Goal: Task Accomplishment & Management: Use online tool/utility

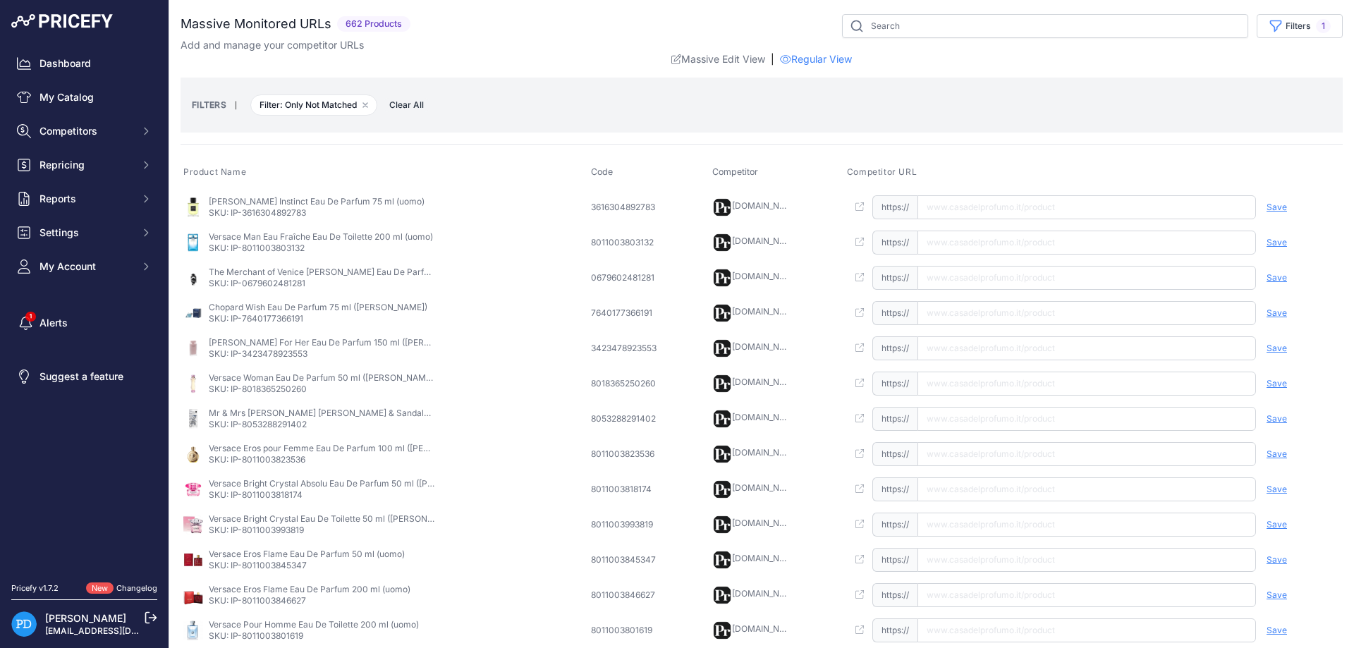
click at [281, 214] on p "SKU: IP-3616304892783" at bounding box center [317, 212] width 216 height 11
copy p "3616304892783"
click at [1041, 209] on input "text" at bounding box center [1086, 207] width 339 height 24
paste input "https://www.casadelprofumo.it/david-beckham-instinct-eau-de-parfum-uomo-75-ml_z…"
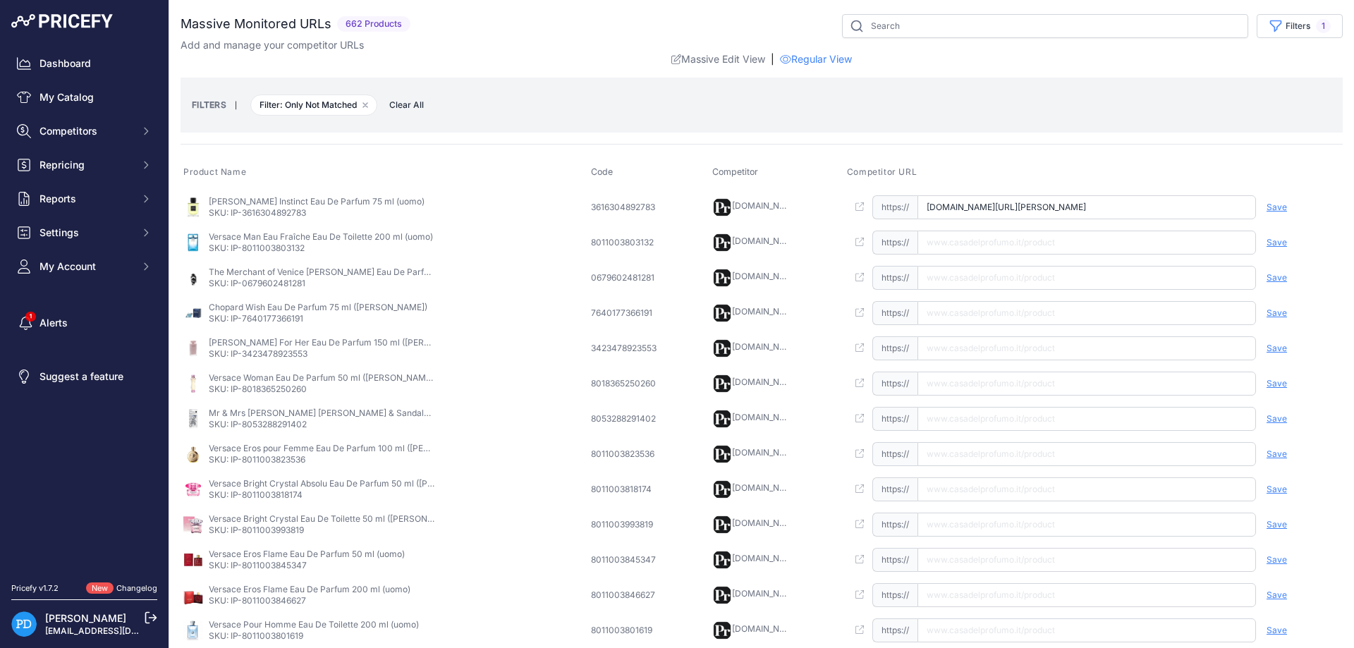
scroll to position [0, 45]
type input "www.casadelprofumo.it/david-beckham-instinct-eau-de-parfum-uomo-75-ml_z934725/"
click at [1279, 209] on span "Save" at bounding box center [1277, 207] width 20 height 11
click at [286, 249] on p "SKU: IP-8011003803132" at bounding box center [321, 248] width 224 height 11
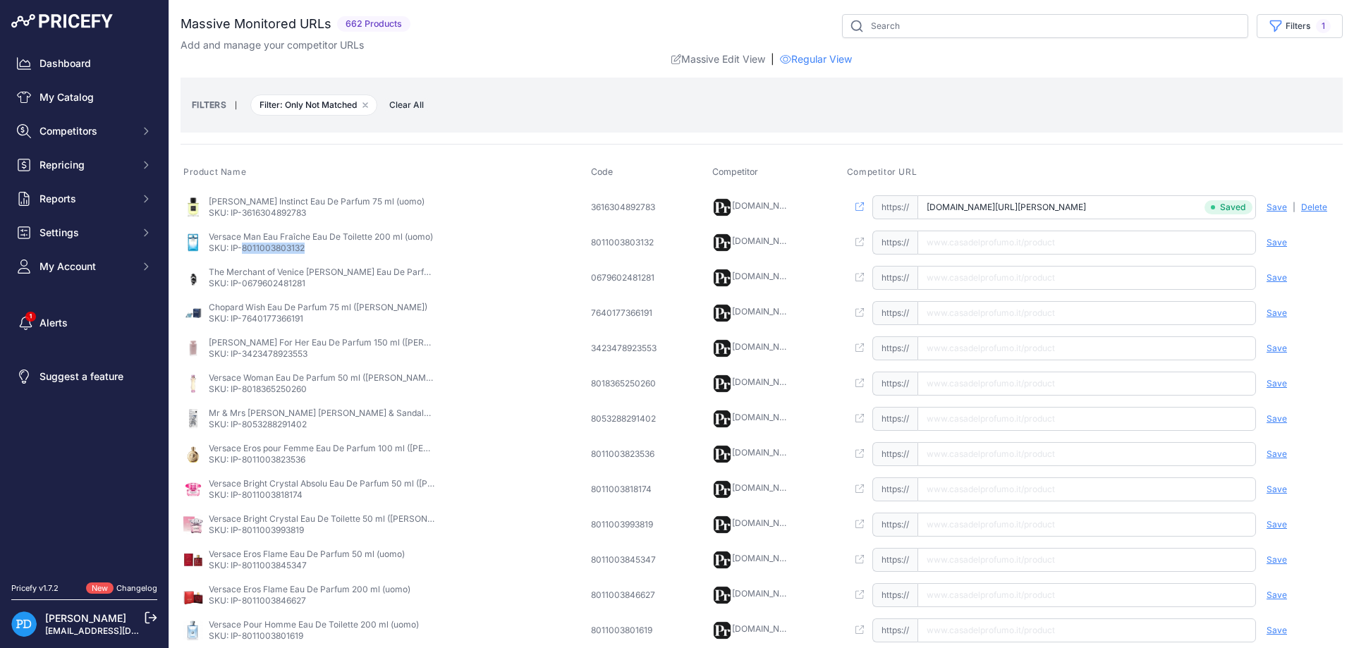
click at [286, 249] on p "SKU: IP-8011003803132" at bounding box center [321, 248] width 224 height 11
copy p "8011003803132"
click at [279, 283] on p "SKU: IP-0679602481281" at bounding box center [322, 283] width 226 height 11
copy p "0679602481281"
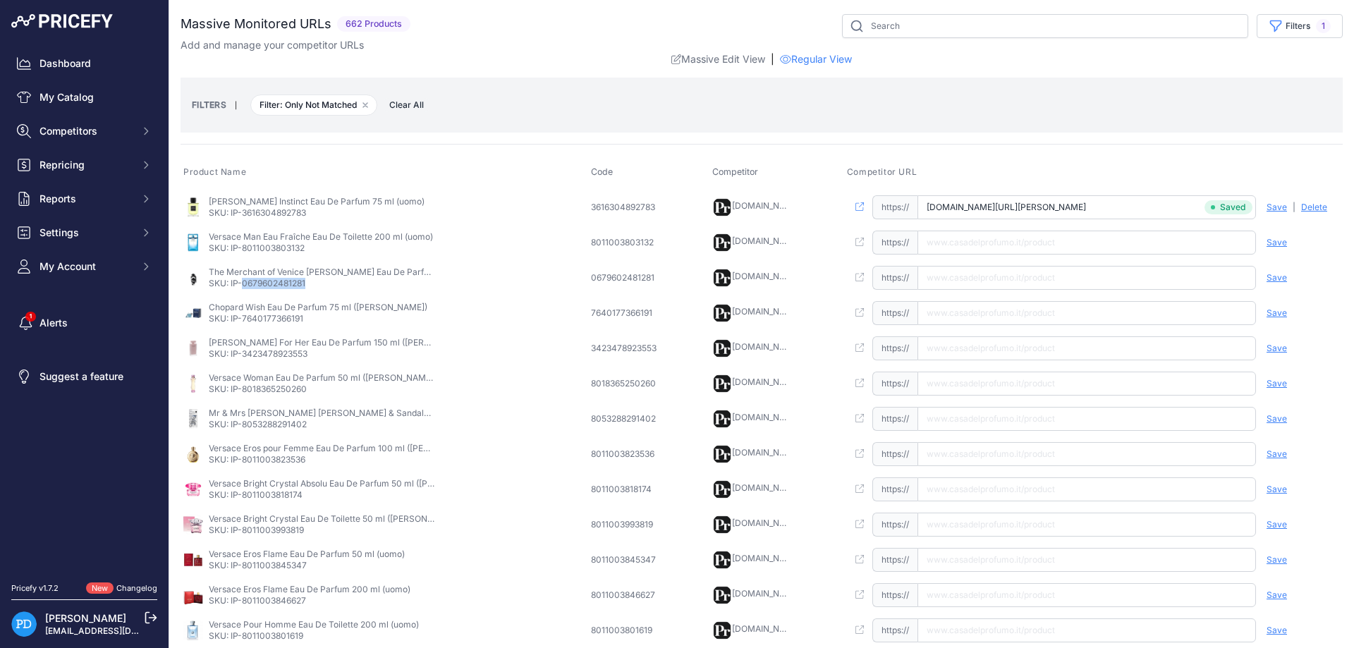
click at [282, 327] on td "Chopard Wish Eau De Parfum 75 ml (donna) SKU: IP-7640177366191" at bounding box center [385, 312] width 408 height 35
copy p "7640177366191"
click at [953, 312] on input "text" at bounding box center [1086, 313] width 339 height 24
paste input "https://www.casadelprofumo.it/chopard-wish-eau-de-parfum-donna-75-ml_z779694/#7…"
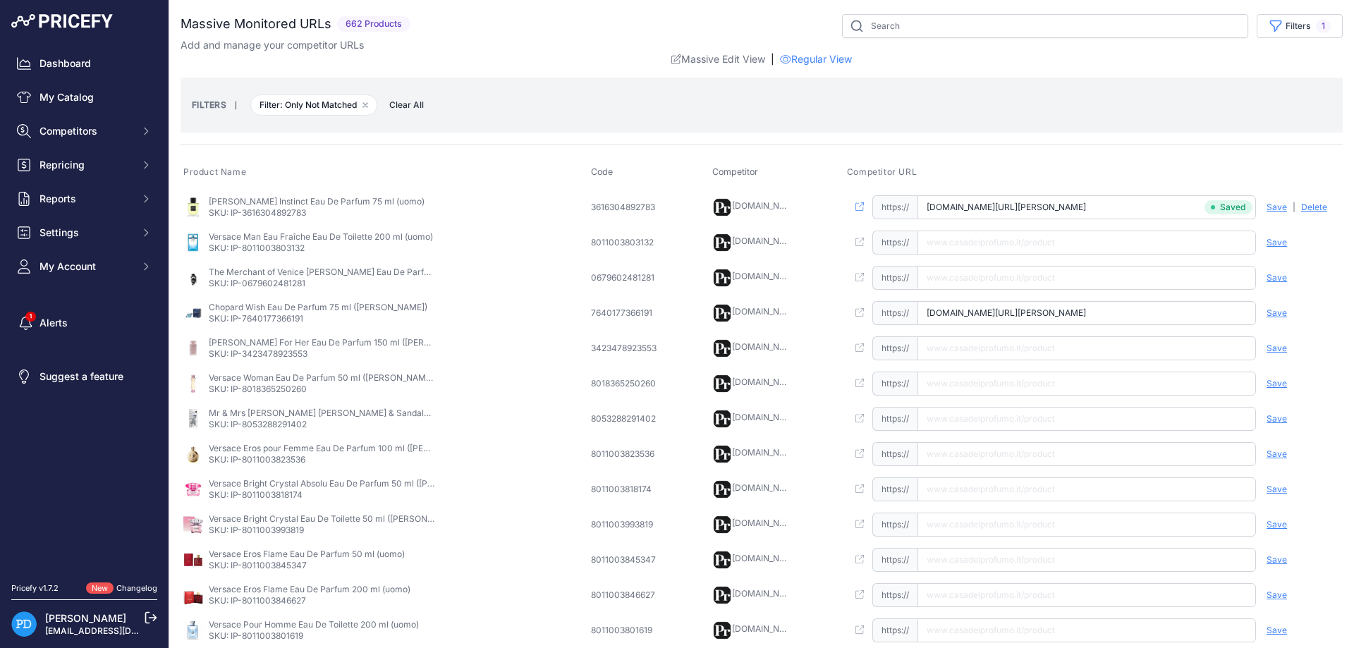
scroll to position [0, 28]
type input "www.casadelprofumo.it/chopard-wish-eau-de-parfum-donna-75-ml_z779694/#775"
click at [1274, 316] on span "Save" at bounding box center [1277, 312] width 20 height 11
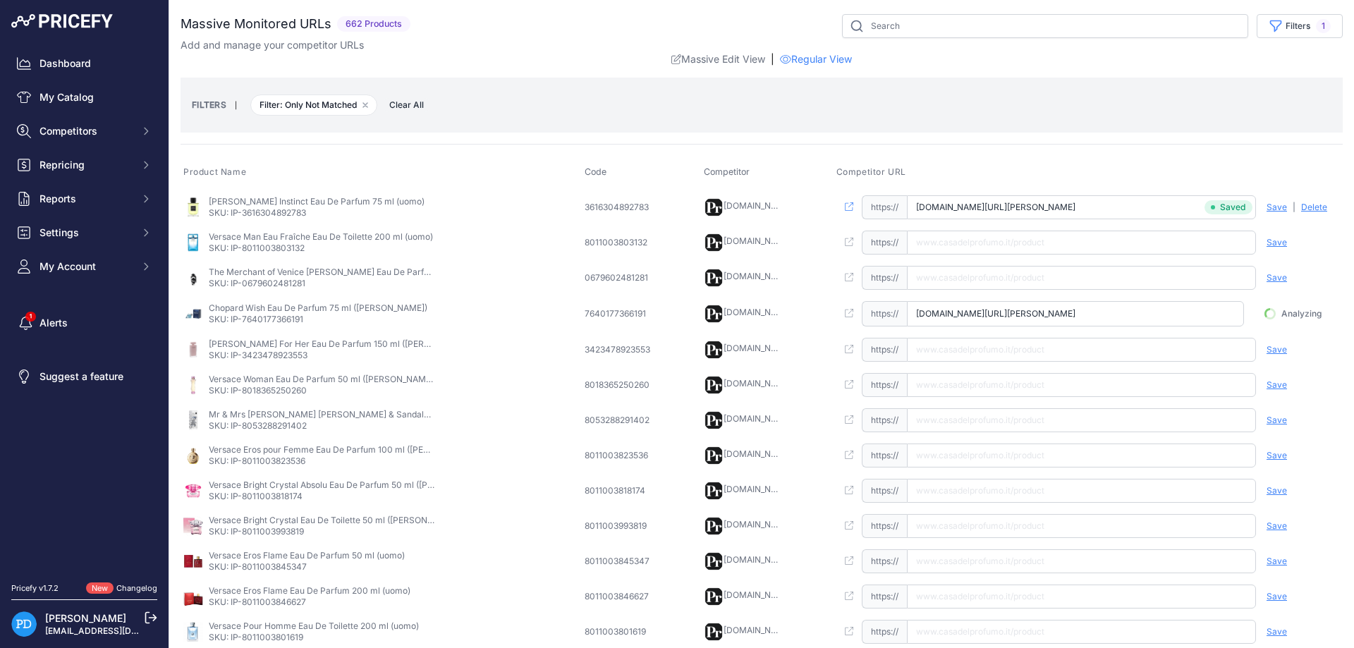
scroll to position [0, 20]
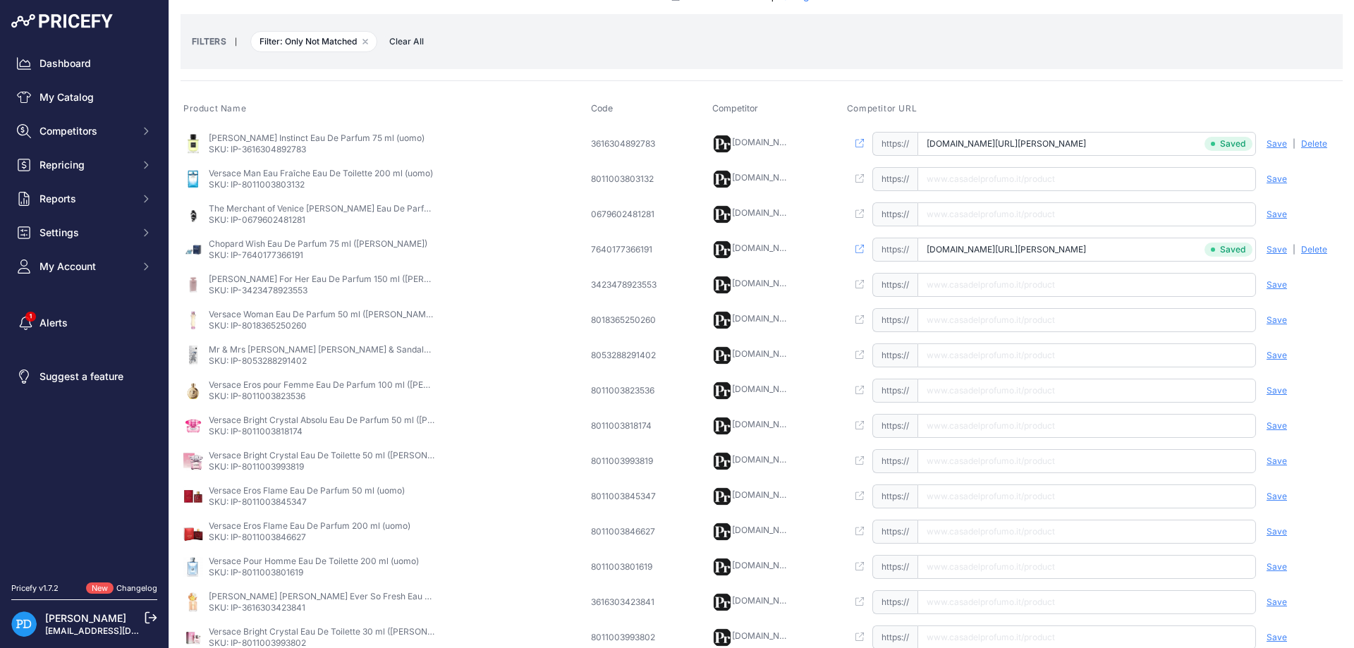
click at [286, 288] on p "SKU: IP-3423478923553" at bounding box center [322, 290] width 226 height 11
copy p "3423478923553"
click at [968, 288] on input "text" at bounding box center [1086, 285] width 339 height 24
paste input "https://www.casadelprofumo.it/narciso-rodriguez-for-her-eau-de-parfum-donna-150…"
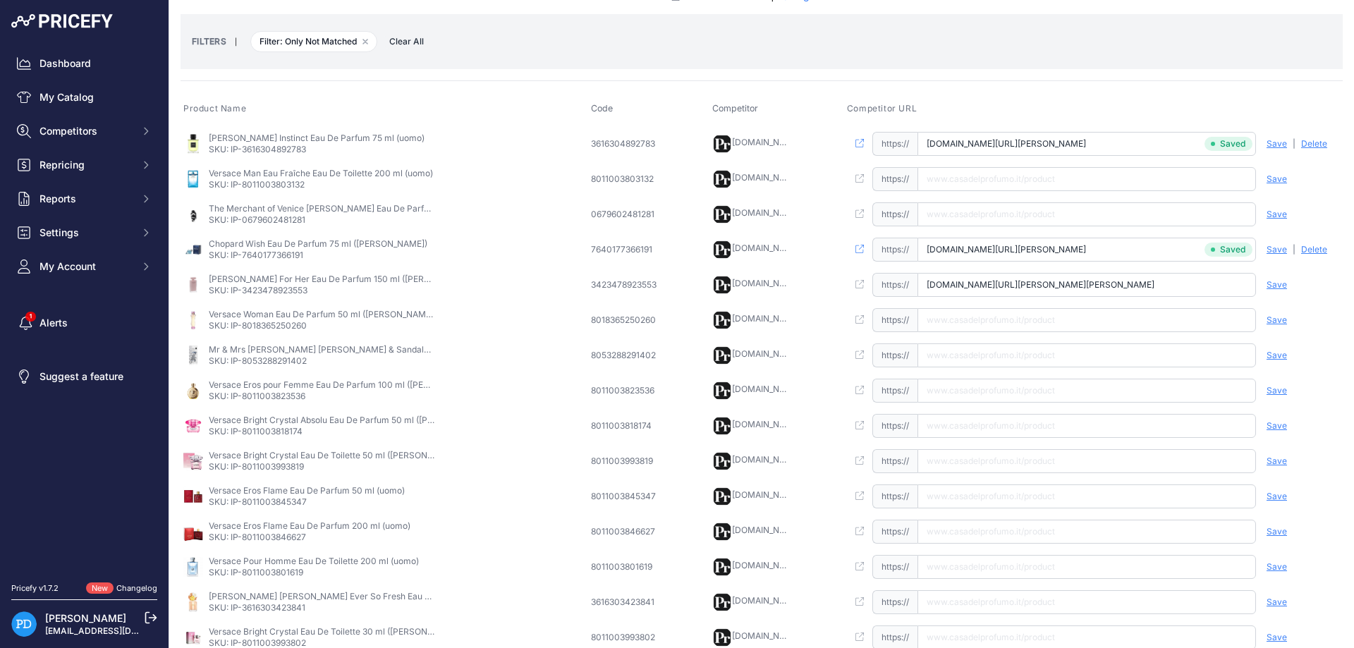
scroll to position [0, 60]
type input "www.casadelprofumo.it/narciso-rodriguez-for-her-eau-de-parfum-donna-150-ml_z698…"
click at [1277, 285] on span "Save" at bounding box center [1277, 284] width 20 height 11
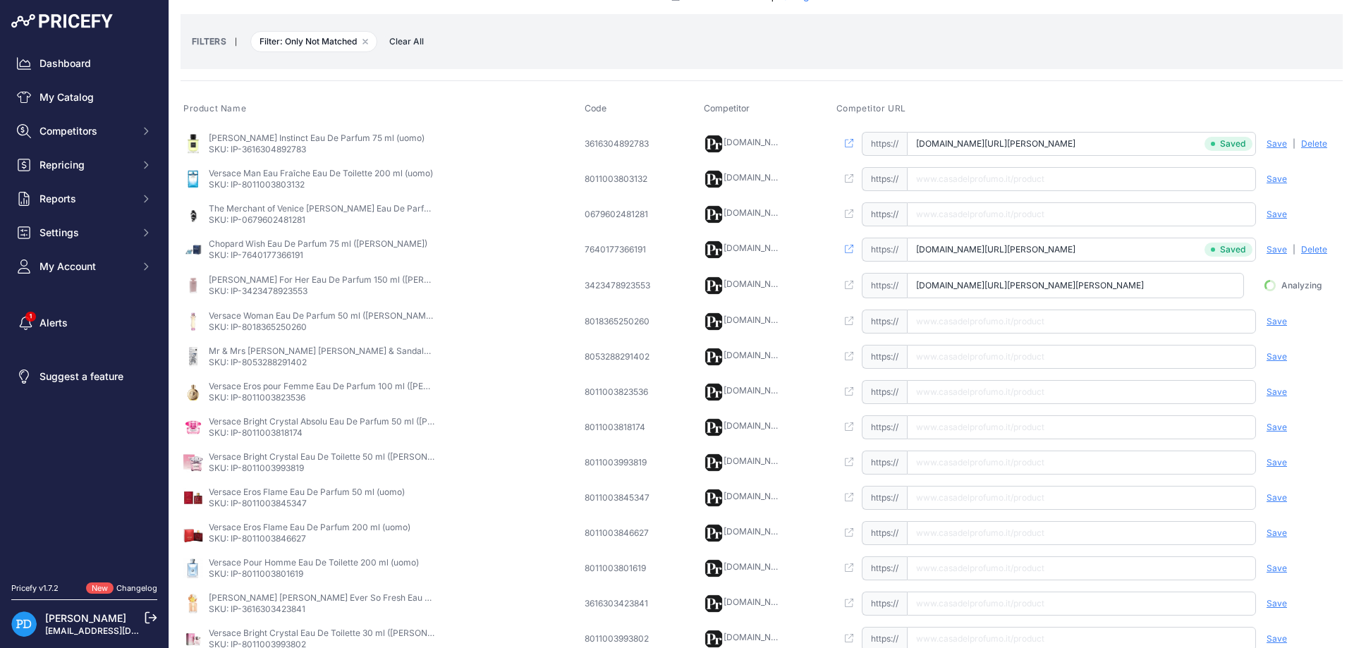
scroll to position [0, 51]
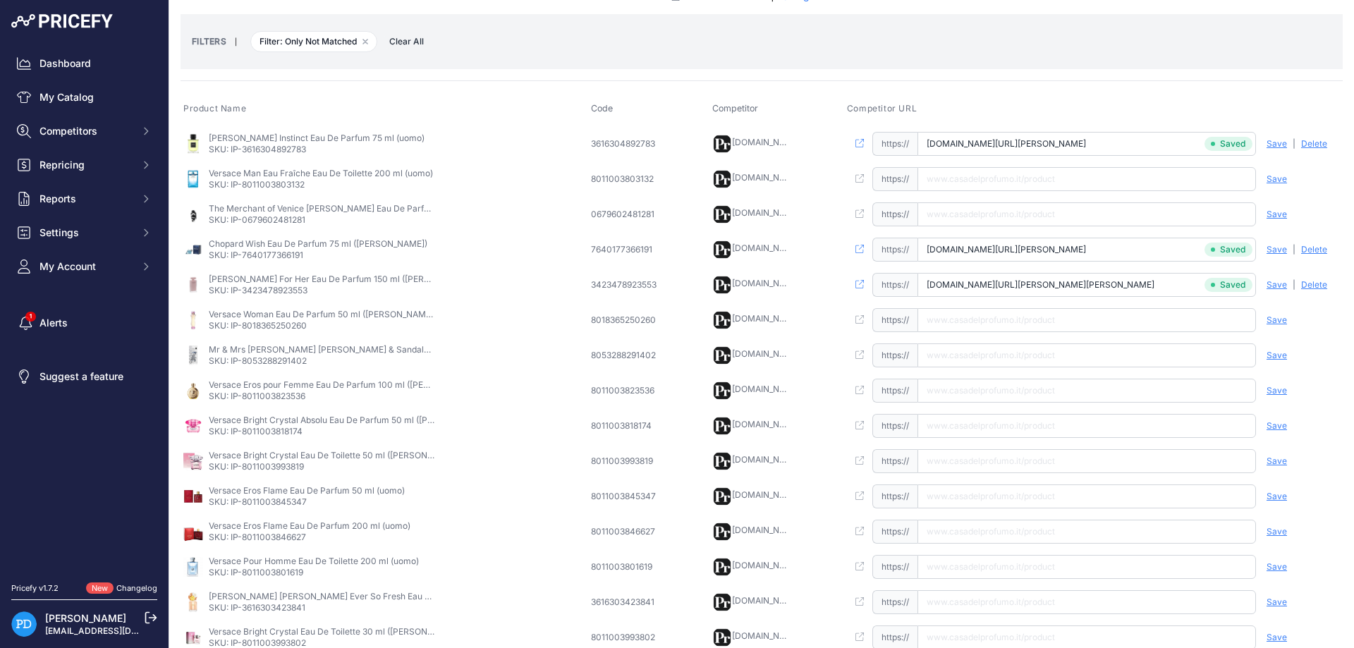
click at [277, 326] on p "SKU: IP-8018365250260" at bounding box center [322, 325] width 226 height 11
click at [272, 365] on p "SKU: IP-8053288291402" at bounding box center [322, 360] width 226 height 11
copy p "8053288291402"
click at [996, 321] on input "text" at bounding box center [1086, 320] width 339 height 24
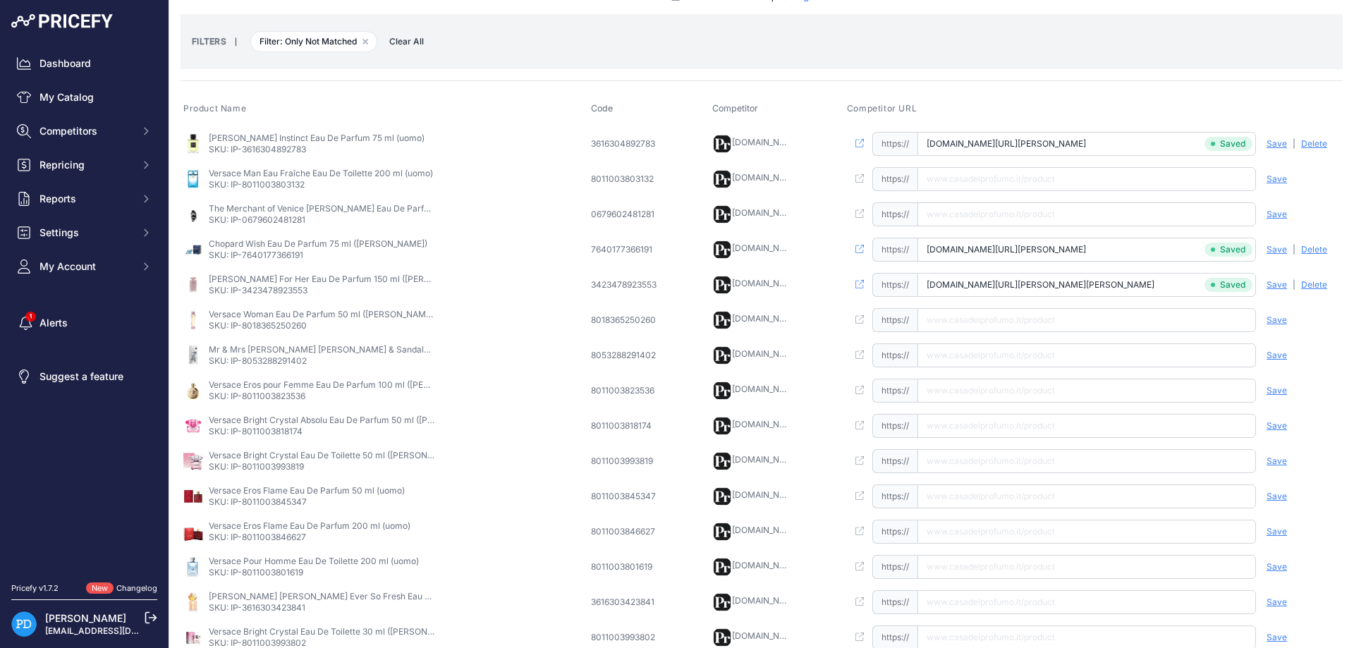
click at [985, 353] on input "text" at bounding box center [1086, 355] width 339 height 24
paste input "https://www.casadelprofumo.it/mr-mrs-fragrance-cesare-fragranza-per-auto-1-pz_z…"
type input "www.casadelprofumo.it/mr-mrs-fragrance-cesare-fragranza-per-auto-1-pz_z749908/#…"
click at [1276, 353] on span "Save" at bounding box center [1277, 355] width 20 height 11
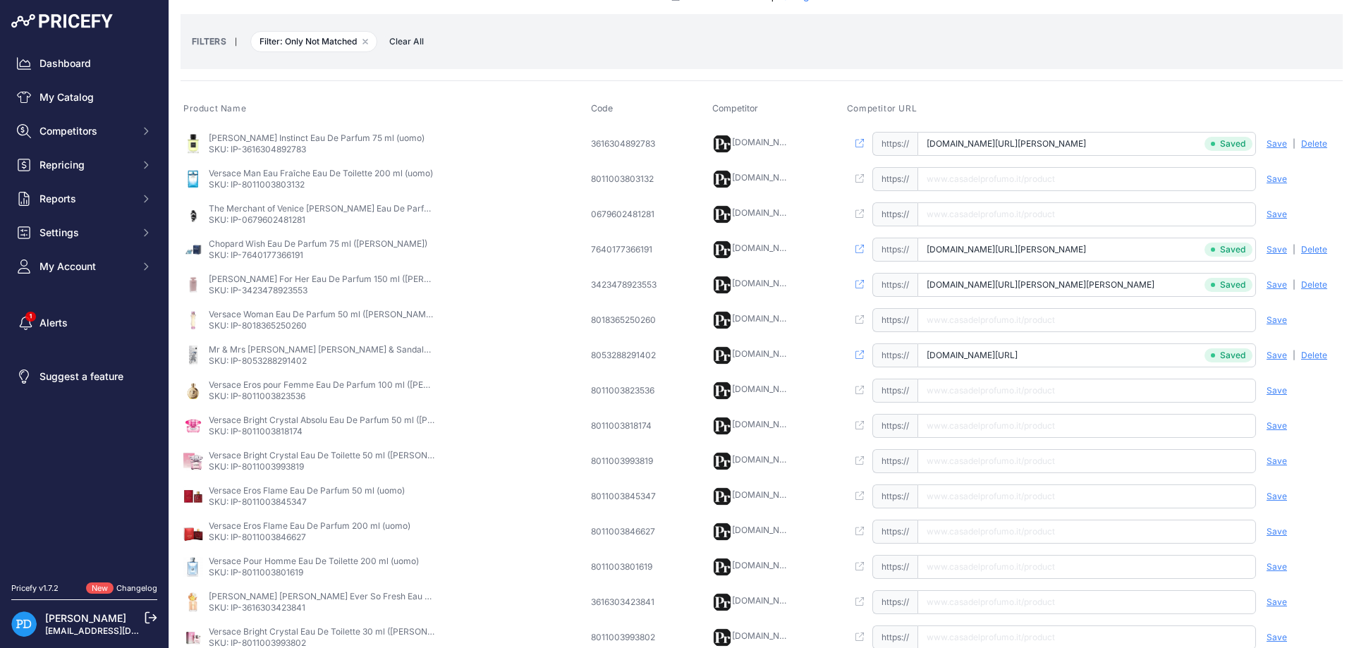
scroll to position [0, 51]
click at [282, 396] on p "SKU: IP-8011003823536" at bounding box center [322, 396] width 226 height 11
copy p "8011003823536"
click at [271, 431] on p "SKU: IP-8011003818174" at bounding box center [322, 431] width 226 height 11
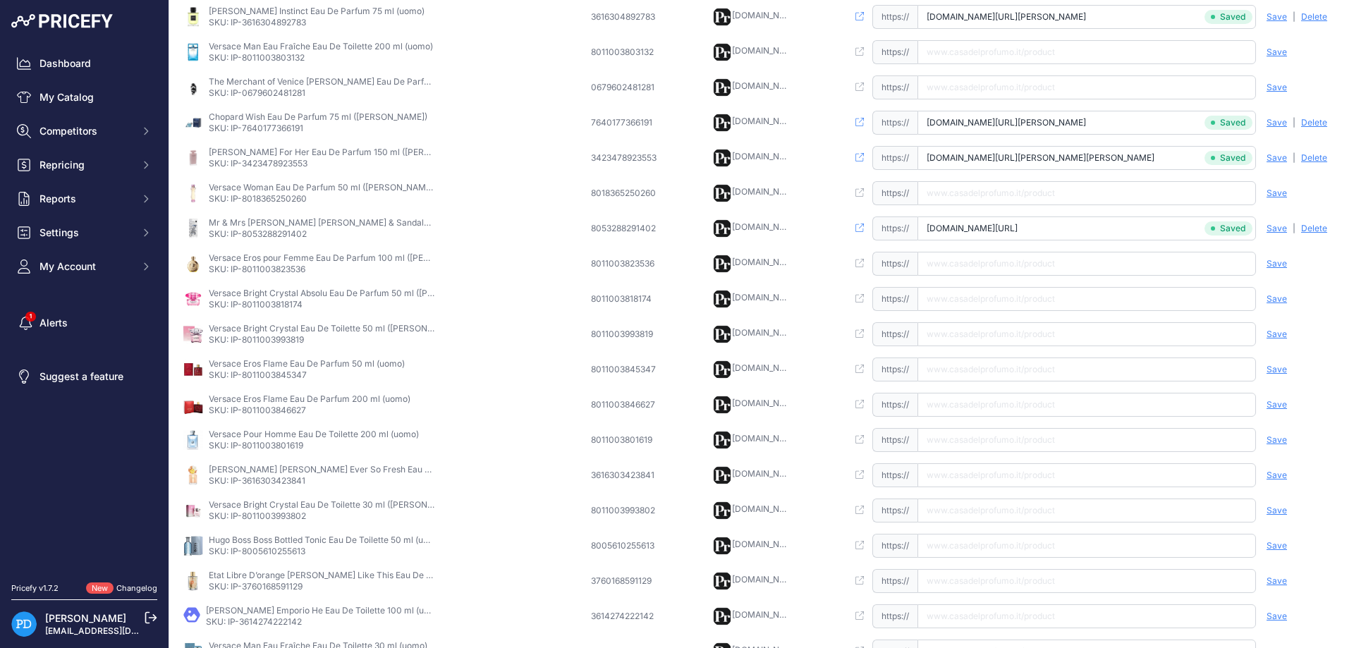
scroll to position [254, 0]
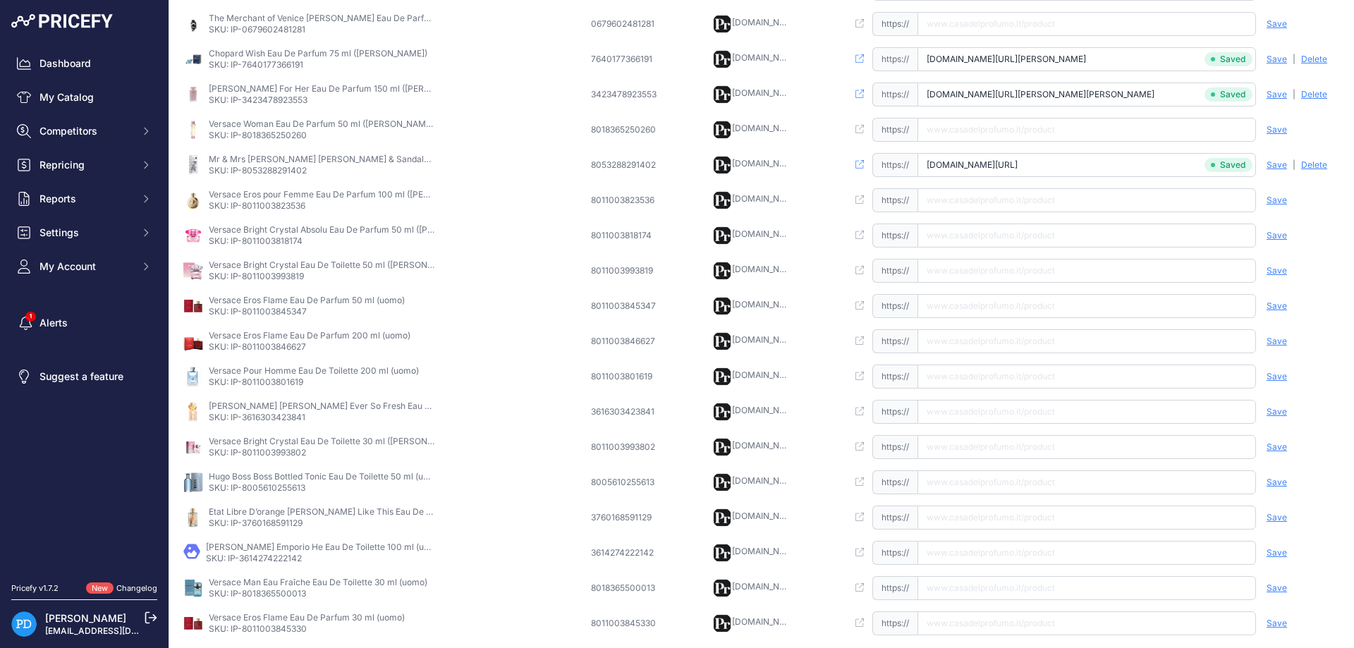
click at [260, 422] on p "SKU: IP-3616303423841" at bounding box center [322, 417] width 226 height 11
copy p "3616303423841"
click at [953, 415] on input "text" at bounding box center [1086, 412] width 339 height 24
paste input "https://www.casadelprofumo.it/marc-jacobs-daisy-ever-so-fresh-eau-de-parfum-don…"
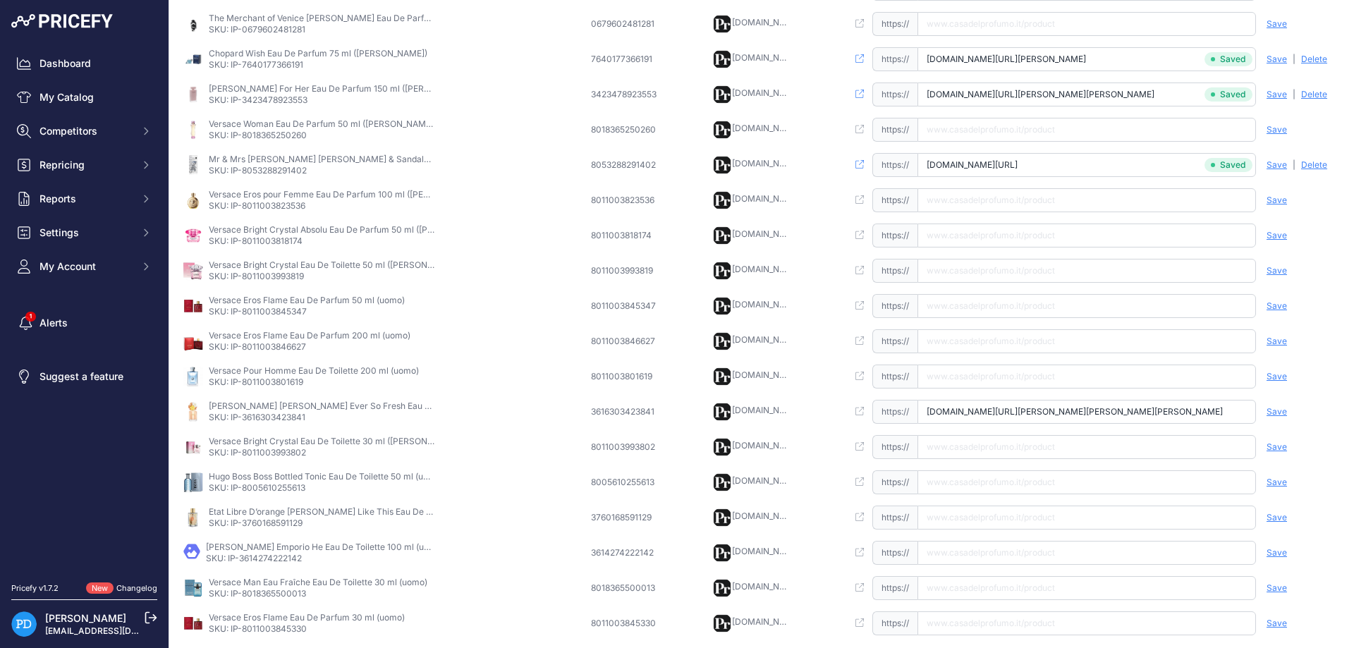
scroll to position [0, 86]
type input "www.casadelprofumo.it/marc-jacobs-daisy-ever-so-fresh-eau-de-parfum-donna-75-ml…"
click at [1279, 412] on span "Save" at bounding box center [1277, 411] width 20 height 11
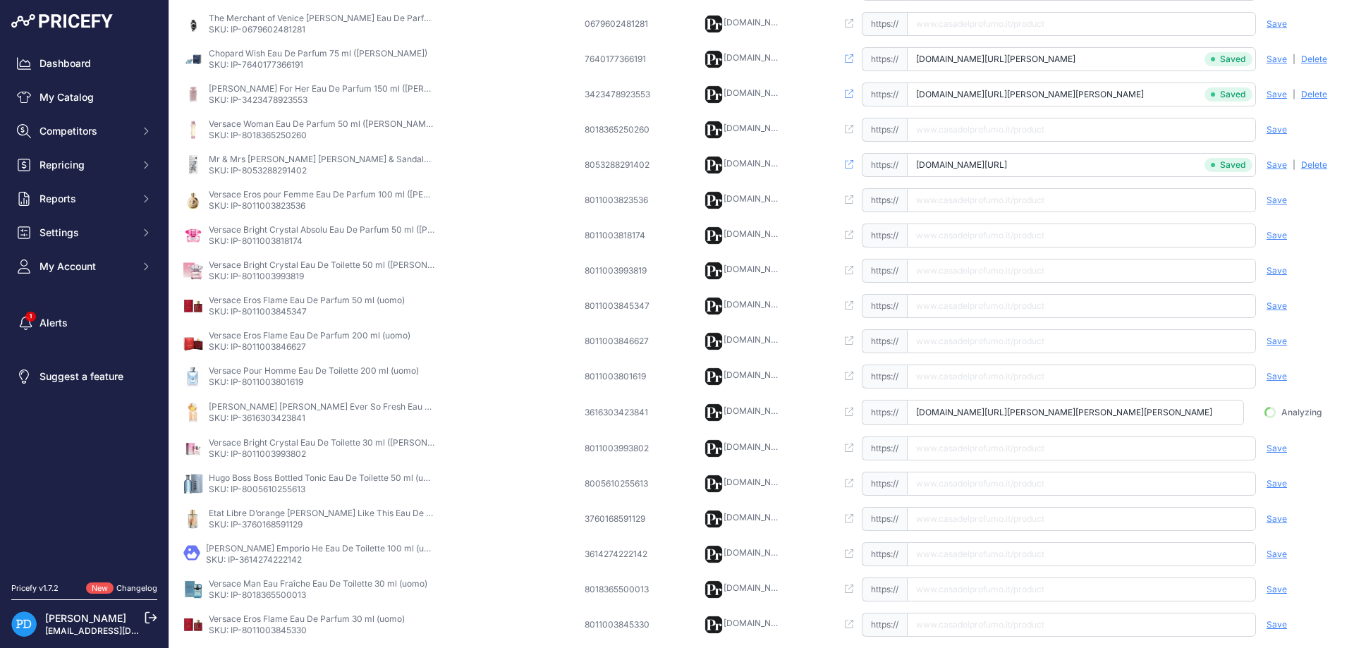
scroll to position [0, 78]
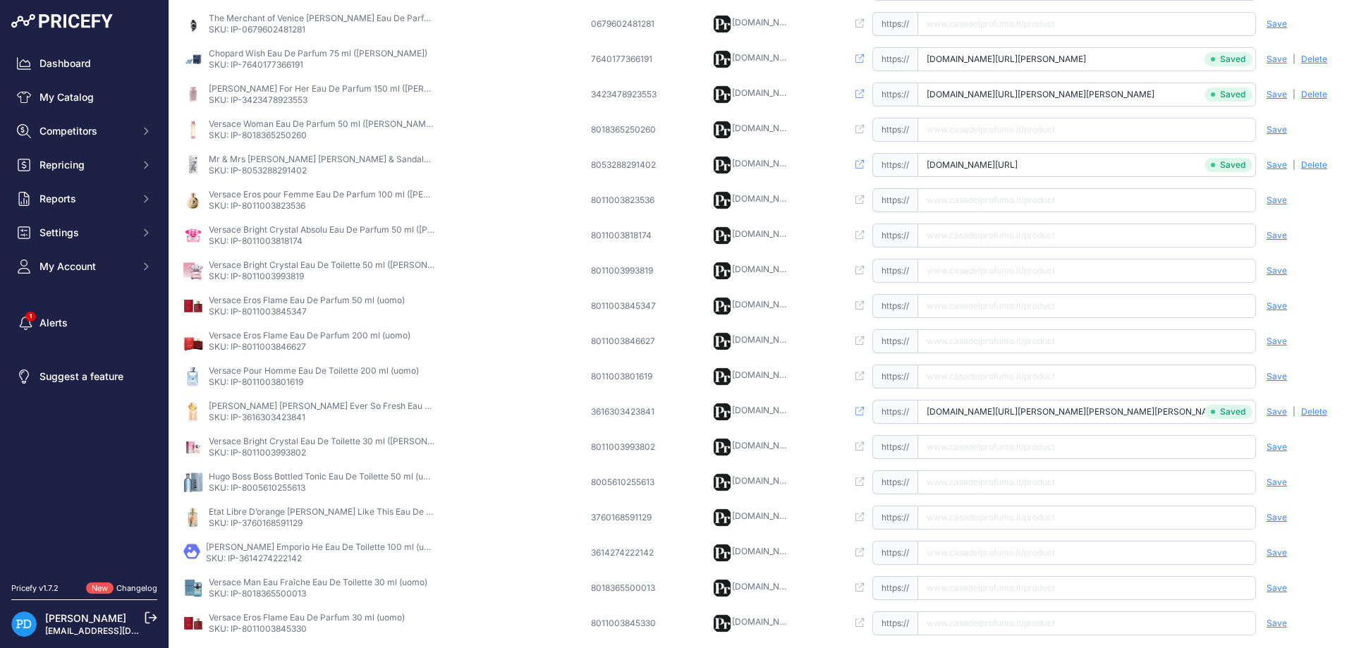
click at [255, 487] on p "SKU: IP-8005610255613" at bounding box center [322, 487] width 226 height 11
copy p "8005610255613"
click at [951, 489] on input "text" at bounding box center [1086, 482] width 339 height 24
paste input "https://www.casadelprofumo.it/hugo-boss-boss-bottled-tonic-eau-de-toilette-uomo…"
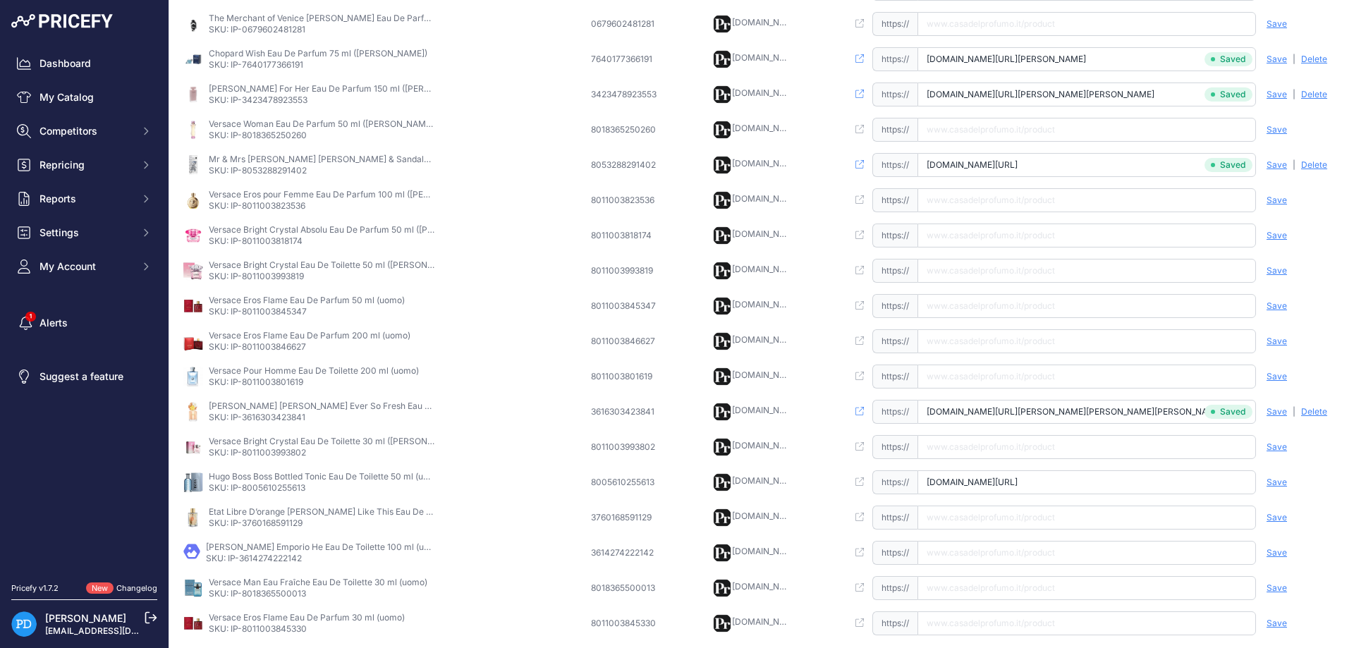
scroll to position [0, 68]
type input "www.casadelprofumo.it/hugo-boss-boss-bottled-tonic-eau-de-toilette-uomo-50-ml_z…"
click at [1276, 480] on span "Save" at bounding box center [1277, 482] width 20 height 11
click at [260, 522] on p "SKU: IP-3760168591129" at bounding box center [322, 523] width 226 height 11
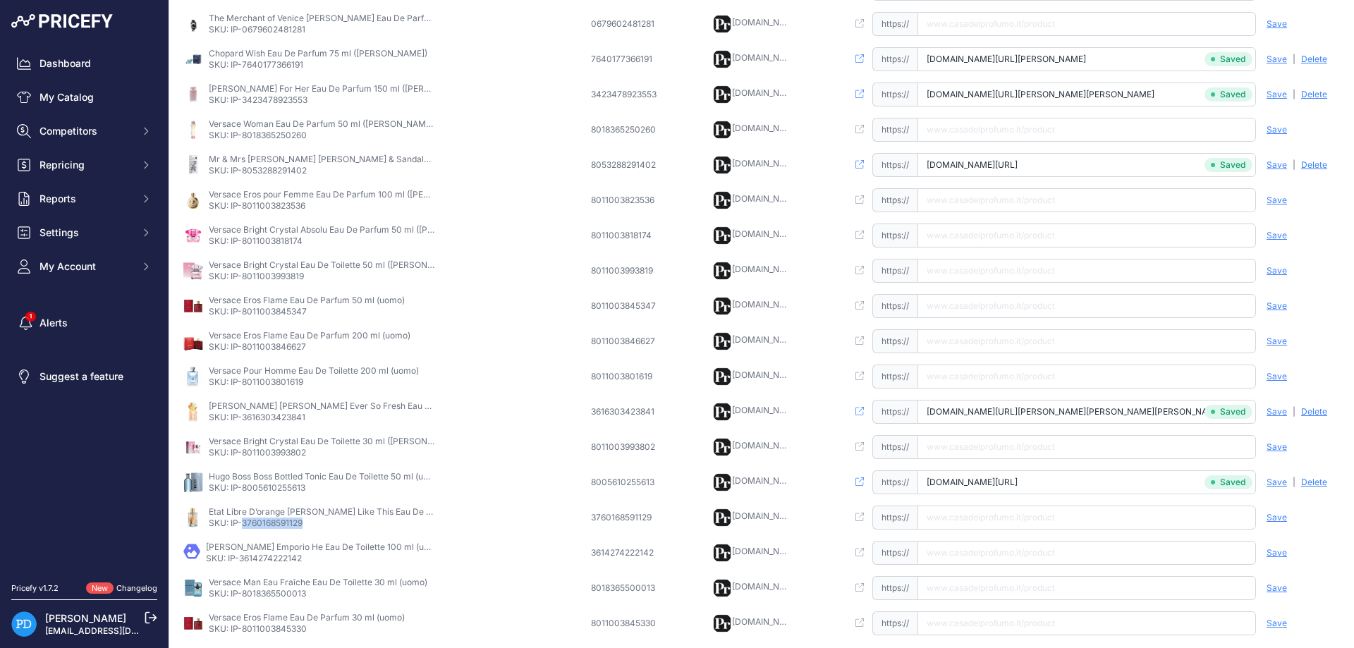
click at [260, 522] on p "SKU: IP-3760168591129" at bounding box center [322, 523] width 226 height 11
copy p "3760168591129"
click at [1055, 522] on input "text" at bounding box center [1086, 518] width 339 height 24
paste input "https://www.casadelprofumo.it/etat-libre-d-orange-tilda-swinton-like-this-eau-d…"
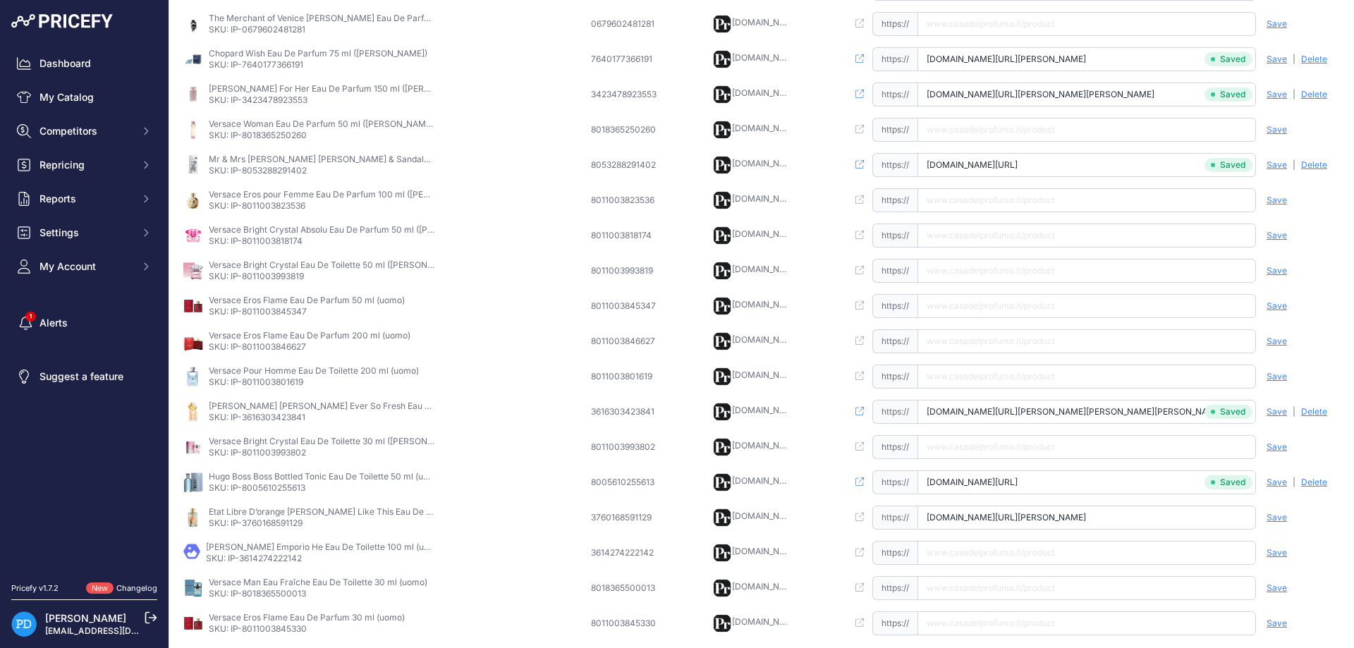
type input "www.casadelprofumo.it/etat-libre-d-orange-tilda-swinton-like-this-eau-de-parfum…"
click at [1274, 520] on span "Save" at bounding box center [1277, 517] width 20 height 11
click at [267, 561] on p "SKU: IP-3614274222142" at bounding box center [319, 558] width 226 height 11
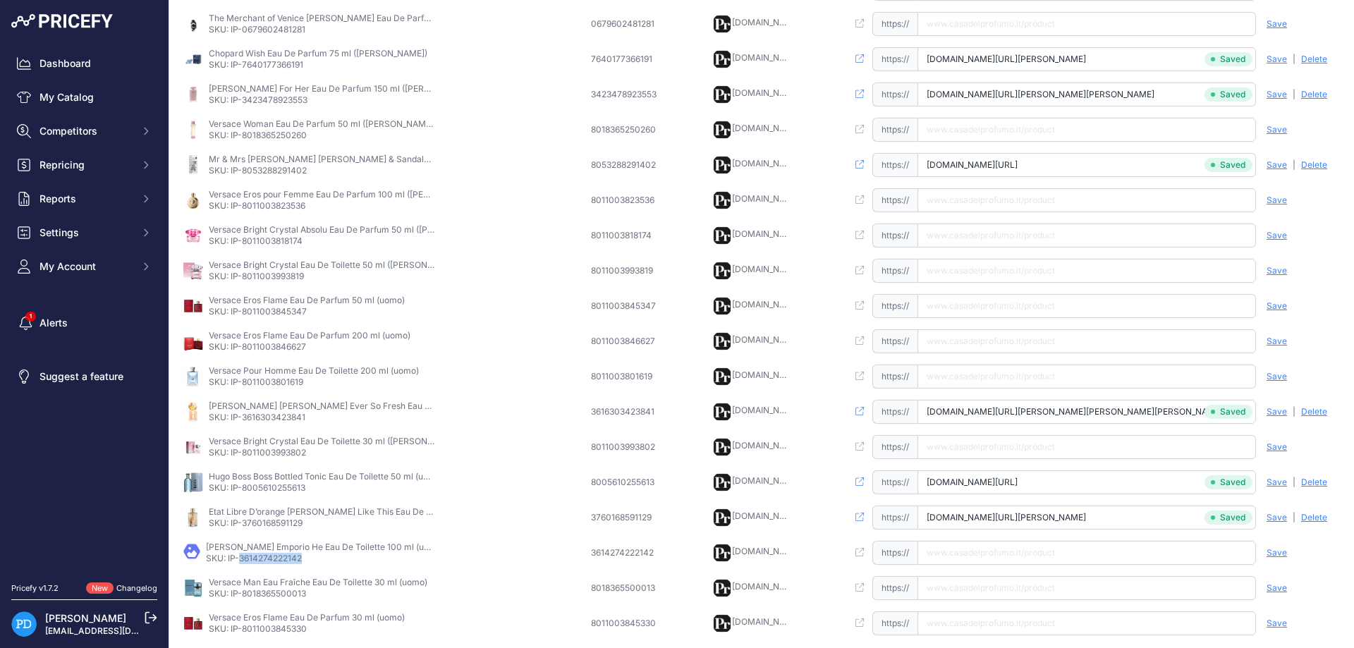
click at [1014, 546] on input "text" at bounding box center [1086, 553] width 339 height 24
paste input "https://www.casadelprofumo.it/giorgio-armani-emporio-he-eau-de-toilette-uomo-10…"
type input "www.casadelprofumo.it/giorgio-armani-emporio-he-eau-de-toilette-uomo-100-ml_z79…"
click at [1272, 551] on span "Save" at bounding box center [1277, 552] width 20 height 11
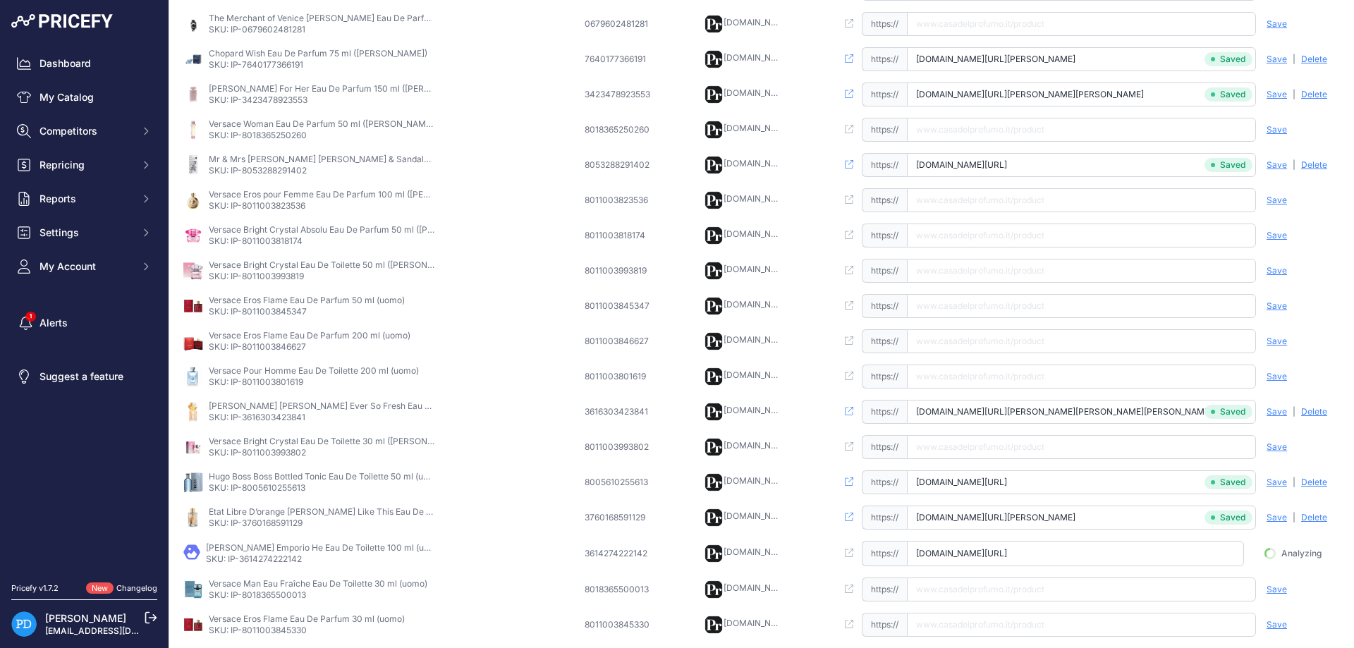
scroll to position [0, 54]
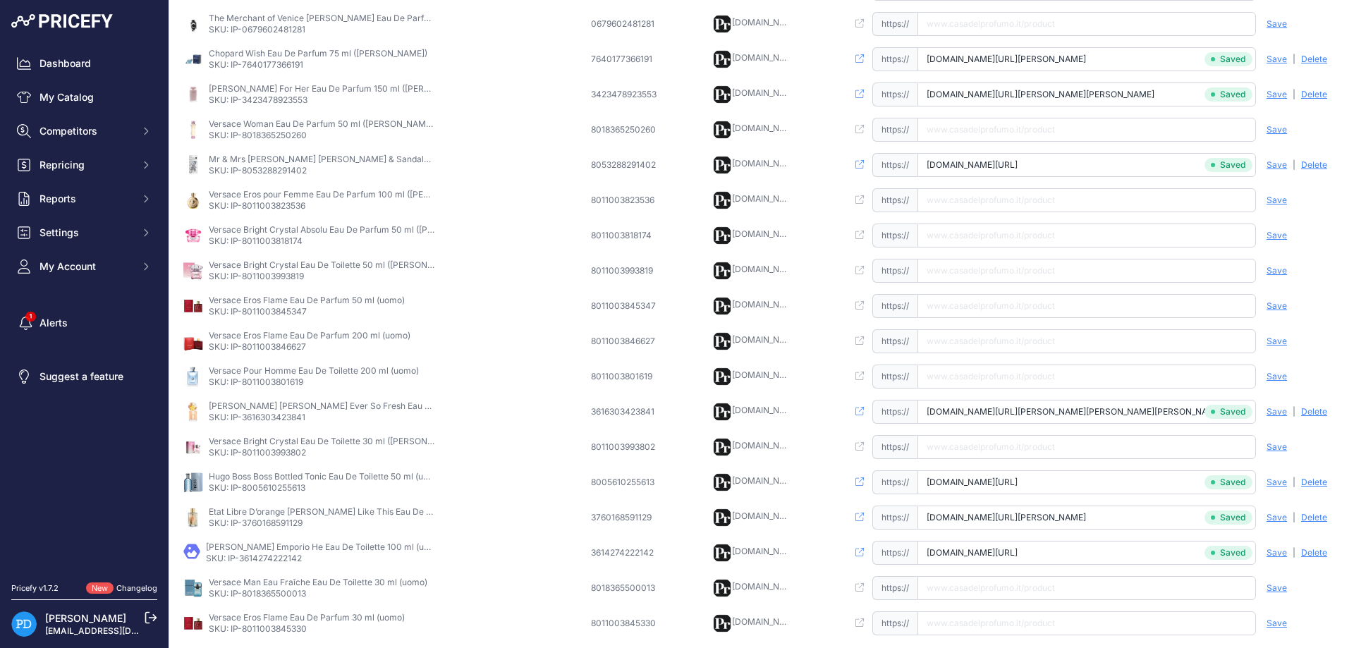
click at [281, 560] on p "SKU: IP-3614274222142" at bounding box center [319, 558] width 226 height 11
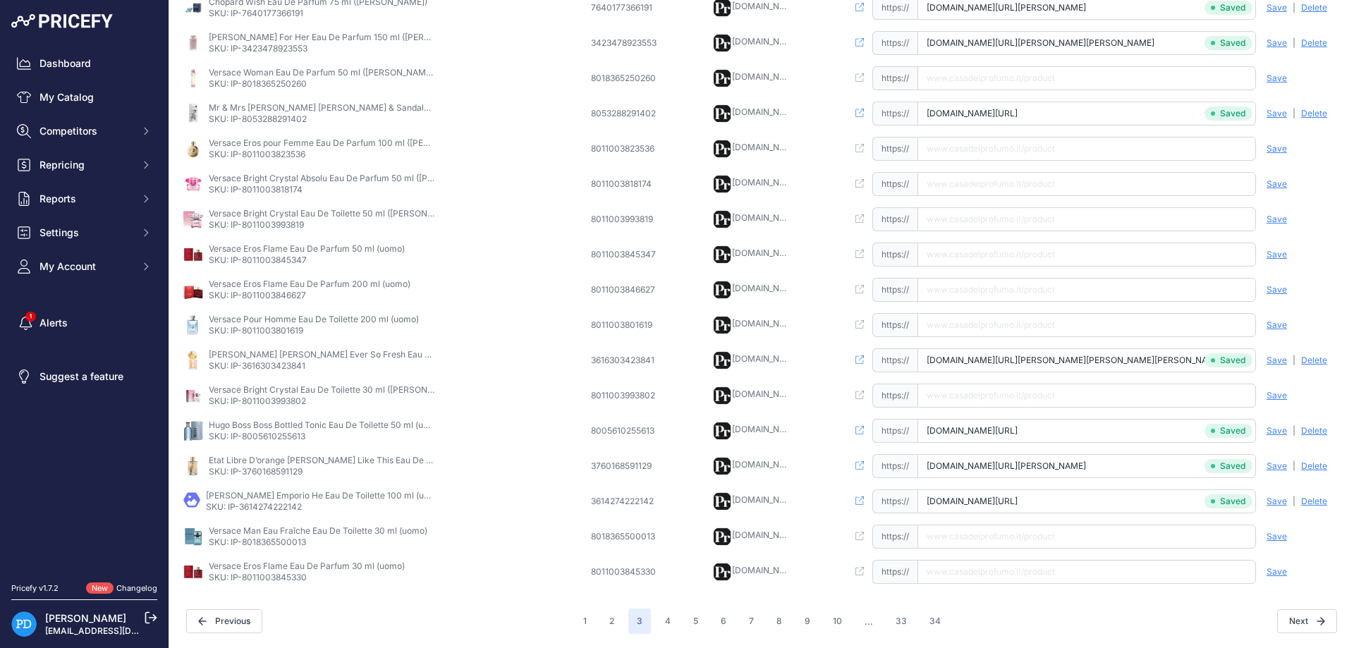
click at [283, 546] on p "SKU: IP-8018365500013" at bounding box center [318, 542] width 219 height 11
click at [587, 621] on button "1" at bounding box center [585, 621] width 20 height 25
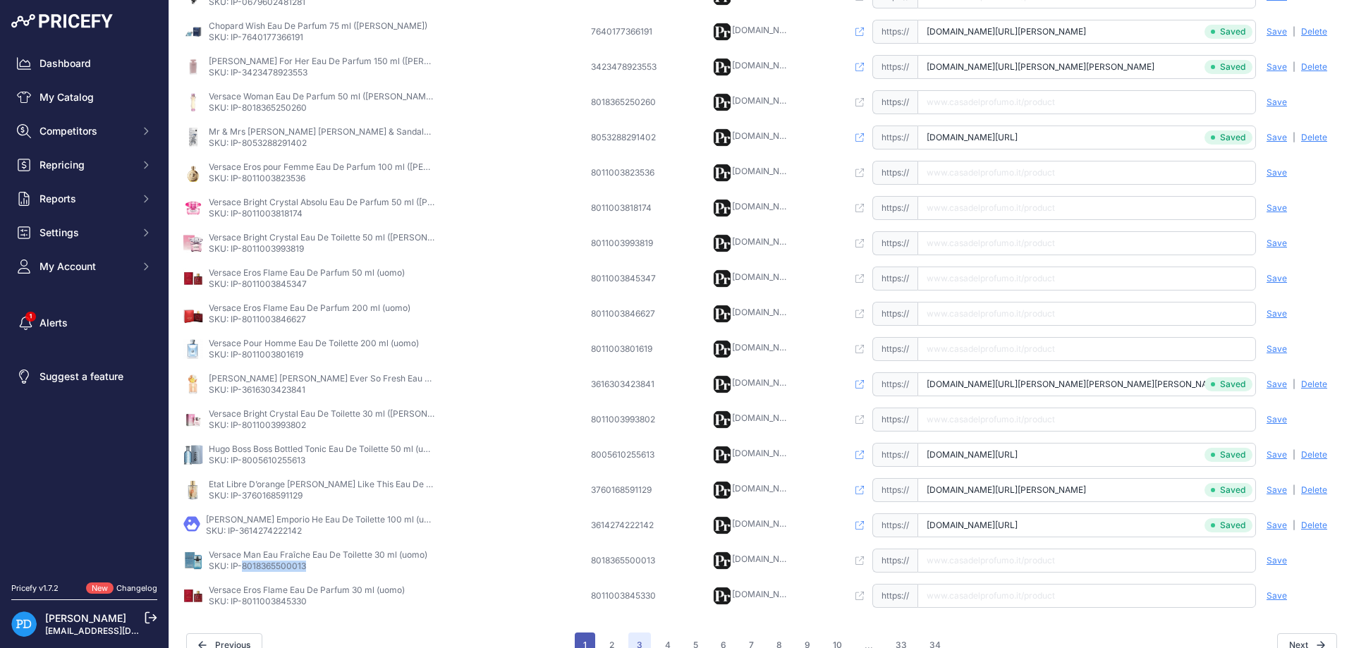
scroll to position [329, 0]
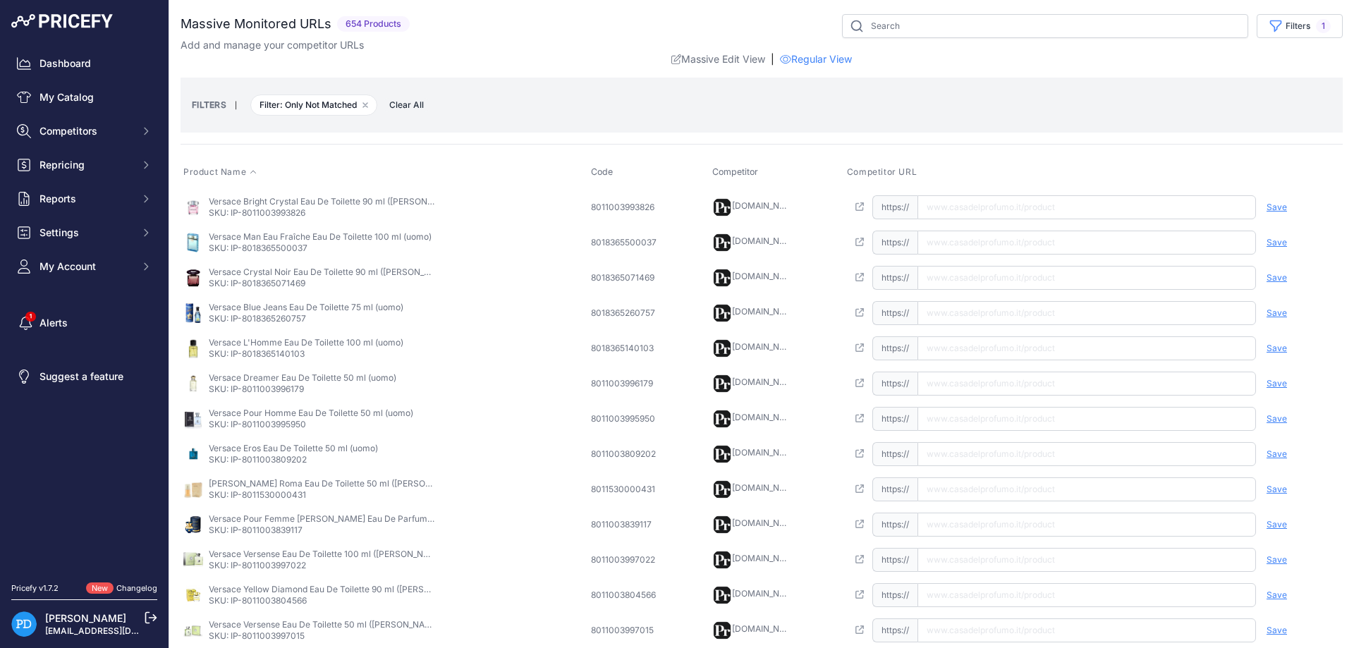
click at [252, 171] on icon at bounding box center [253, 172] width 8 height 8
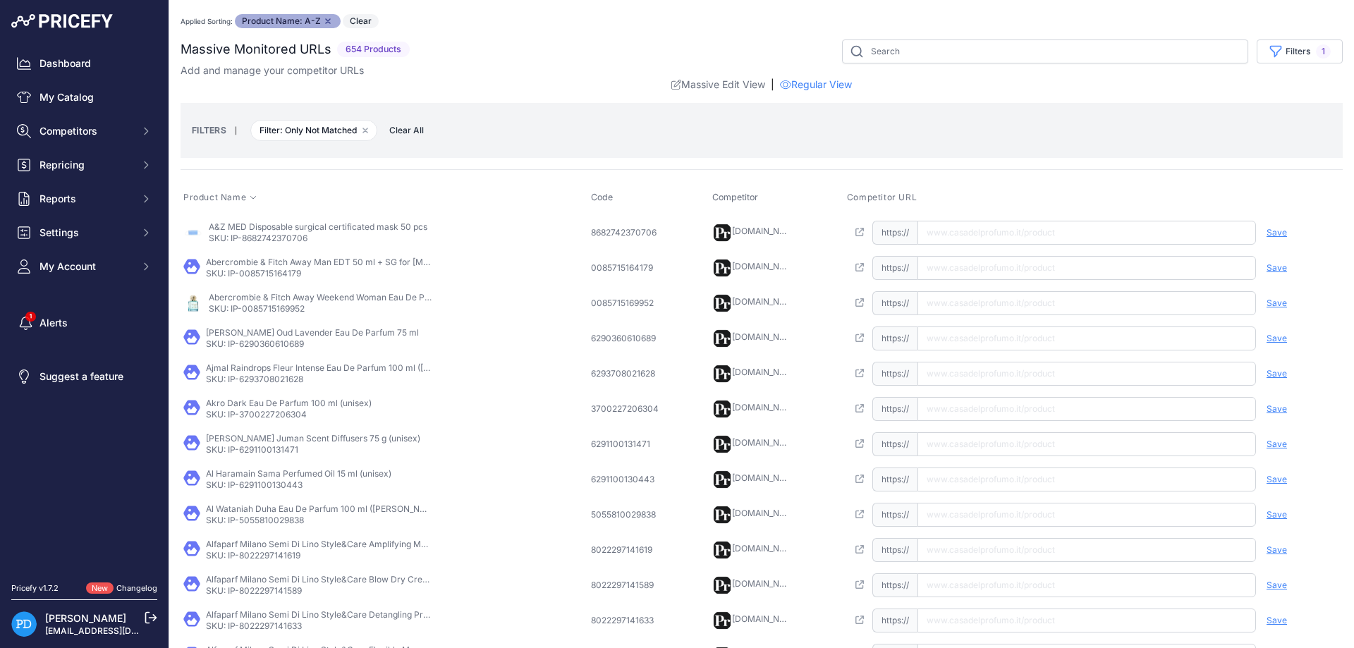
click at [269, 236] on p "SKU: IP-8682742370706" at bounding box center [318, 238] width 219 height 11
click at [274, 272] on p "SKU: IP-0085715164179" at bounding box center [319, 273] width 226 height 11
click at [997, 274] on input "text" at bounding box center [1086, 268] width 339 height 24
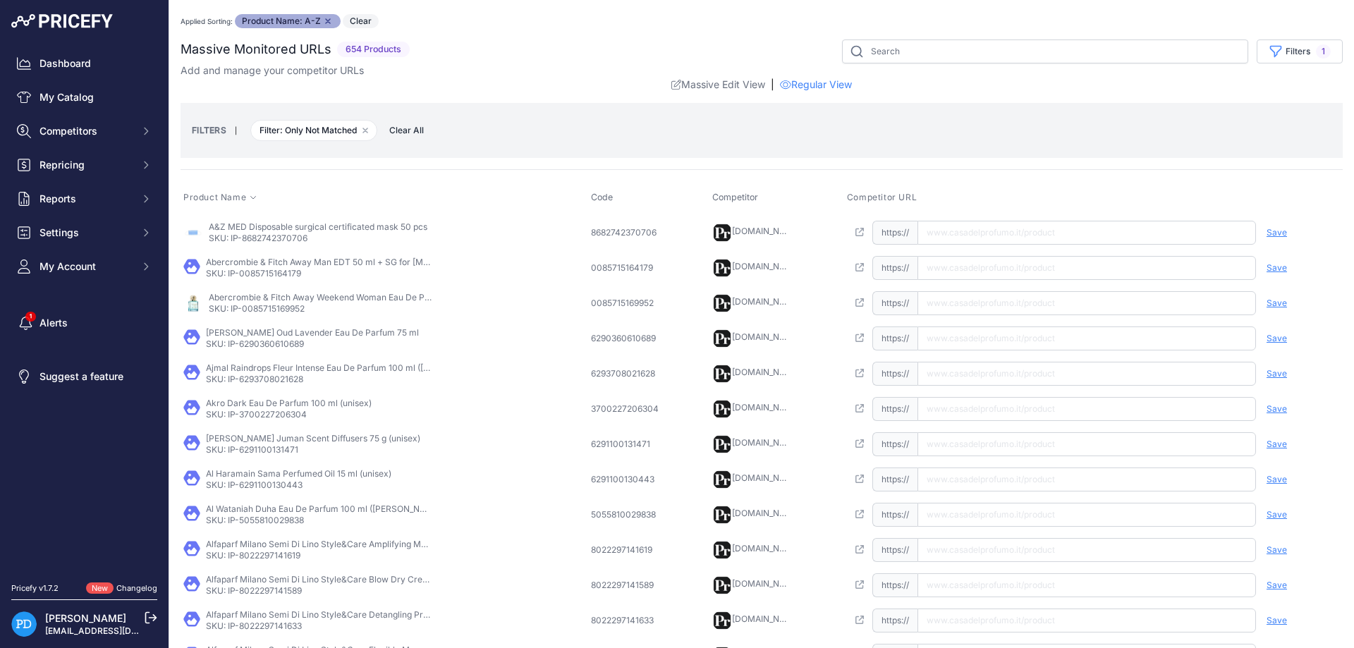
paste input "https://www.casadelprofumo.it/abercrombie-fitch-away-man-edt-50-ml-gel-doccia-2…"
type input "www.casadelprofumo.it/abercrombie-fitch-away-man-edt-50-ml-gel-doccia-200-ml_z1…"
click at [1281, 267] on span "Save" at bounding box center [1277, 267] width 20 height 11
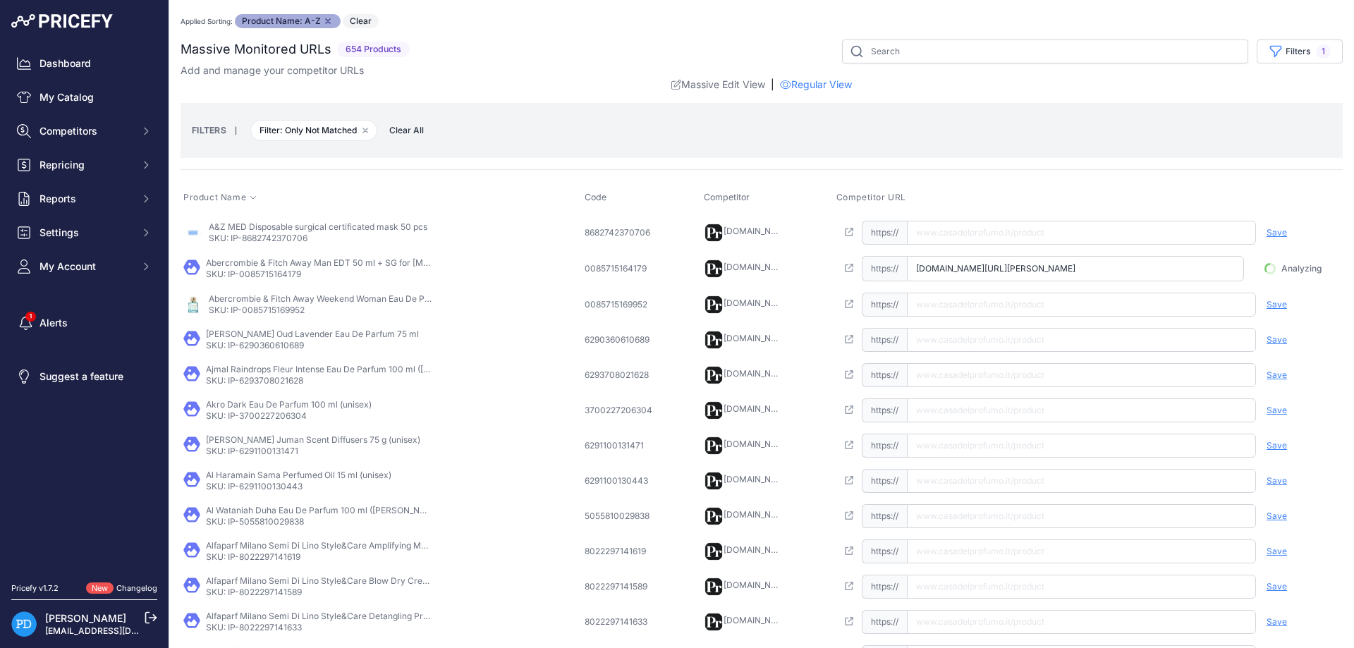
scroll to position [0, 94]
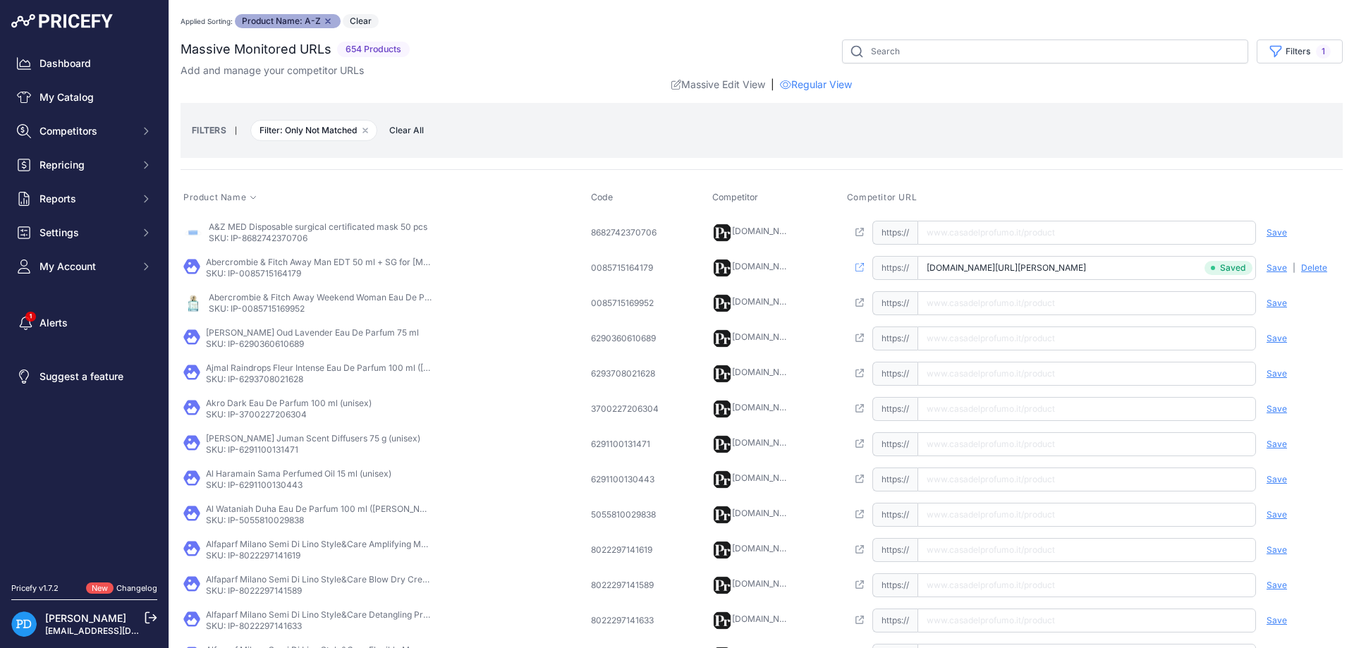
click at [249, 307] on p "SKU: IP-0085715169952" at bounding box center [322, 308] width 226 height 11
click at [968, 295] on input "text" at bounding box center [1086, 303] width 339 height 24
paste input "https://www.casadelprofumo.it/abercrombie-fitch-away-weekend-woman-eau-de-parfu…"
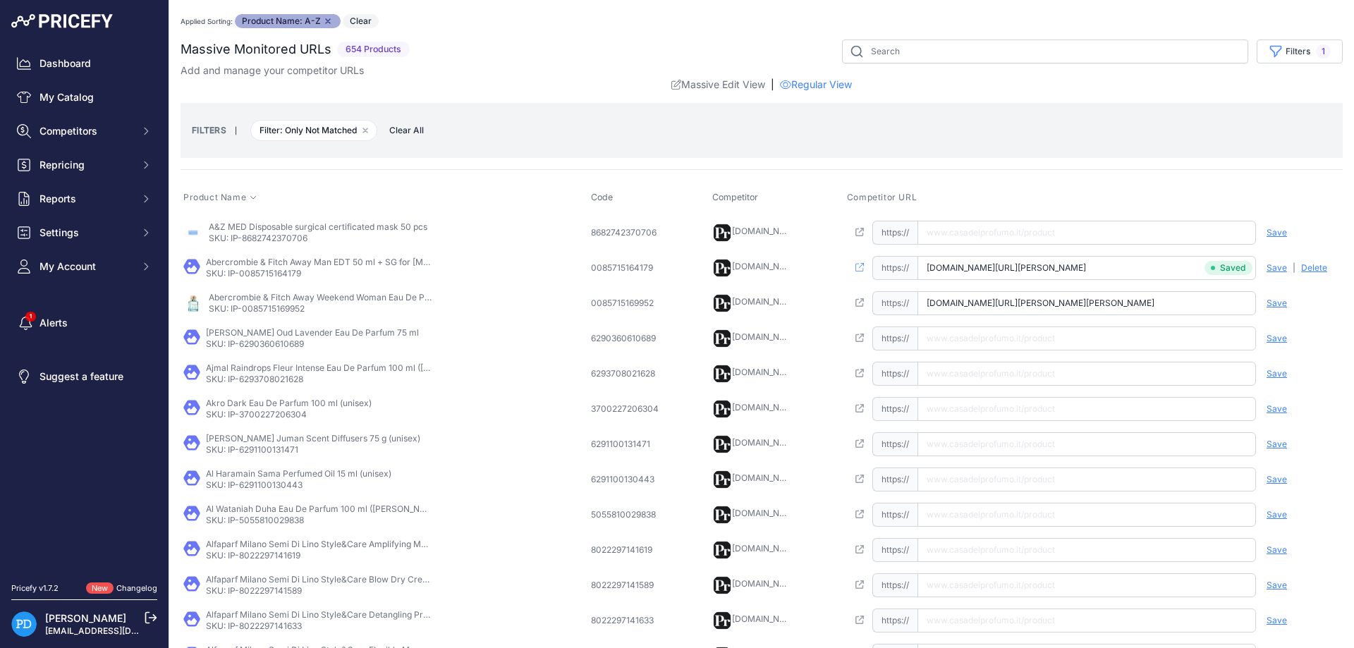
type input "www.casadelprofumo.it/abercrombie-fitch-away-weekend-woman-eau-de-parfum-donna-…"
click at [1272, 303] on span "Save" at bounding box center [1277, 303] width 20 height 11
click at [264, 343] on p "SKU: IP-6290360610689" at bounding box center [312, 344] width 213 height 11
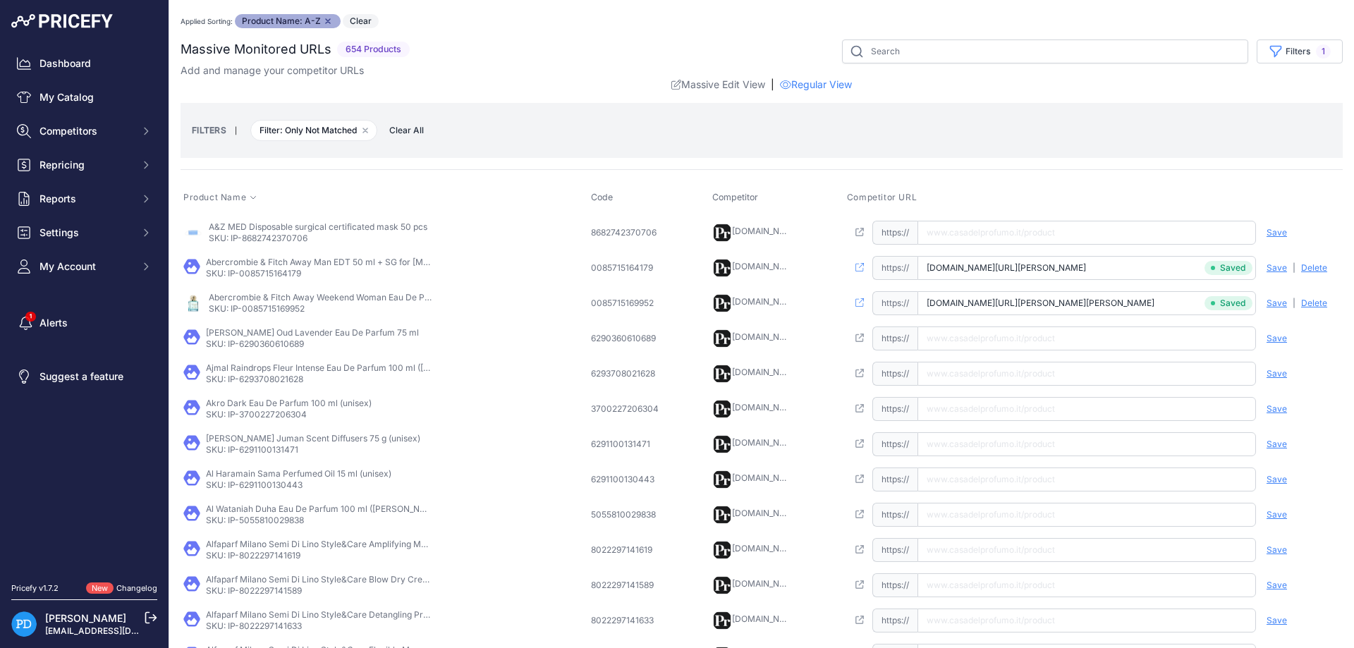
click at [951, 338] on input "text" at bounding box center [1086, 339] width 339 height 24
paste input "https://www.casadelprofumo.it/ahmed-al-maghribi-oud-lavender-eau-de-parfum-unis…"
type input "www.casadelprofumo.it/ahmed-al-maghribi-oud-lavender-eau-de-parfum-unisex-75-ml…"
click at [1281, 339] on span "Save" at bounding box center [1277, 338] width 20 height 11
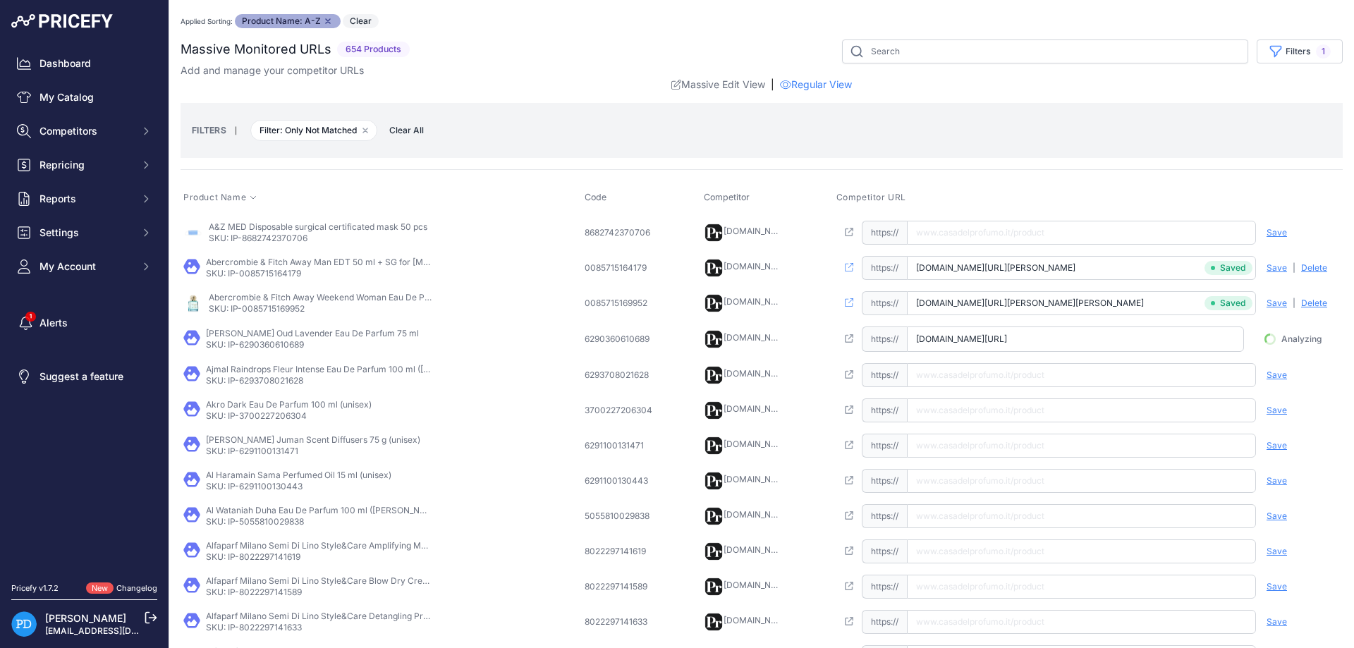
scroll to position [0, 83]
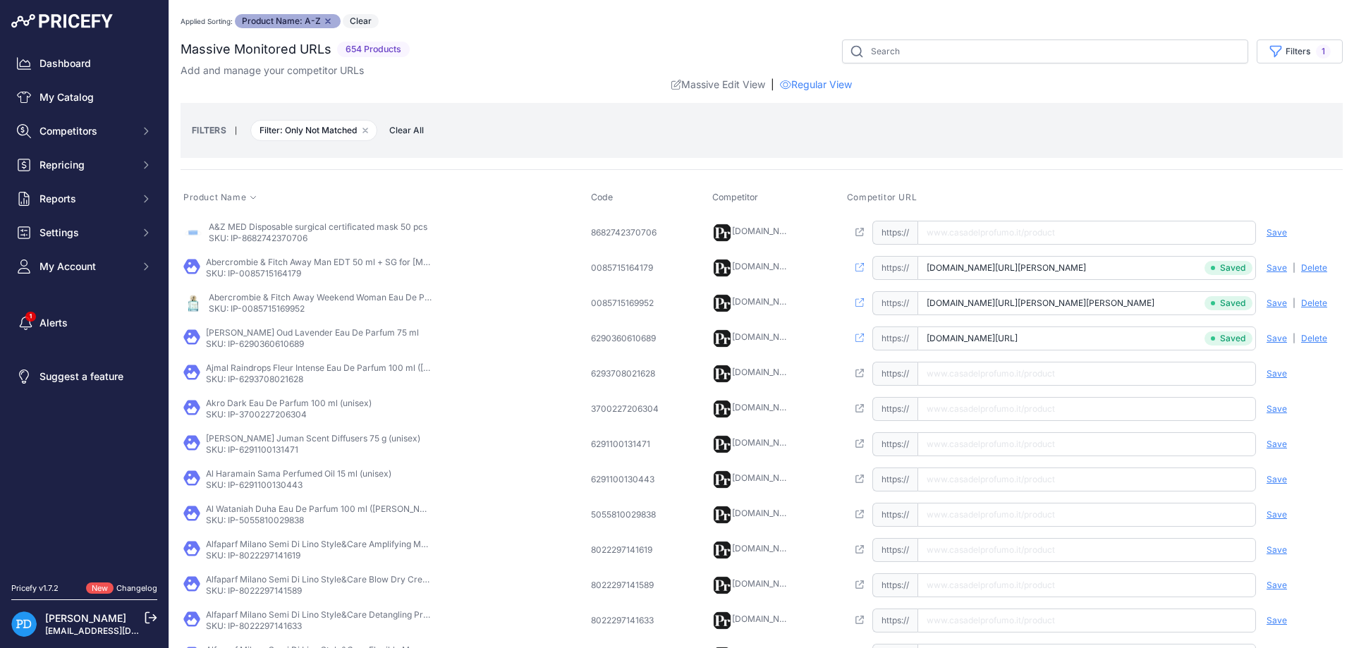
click at [267, 380] on p "SKU: IP-6293708021628" at bounding box center [319, 379] width 226 height 11
drag, startPoint x: 1091, startPoint y: 379, endPoint x: 1154, endPoint y: 379, distance: 62.8
click at [1090, 379] on input "text" at bounding box center [1086, 374] width 339 height 24
paste input "https://www.casadelprofumo.it/ajmal-raindrops-fleur-intense-eau-de-parfum-donna…"
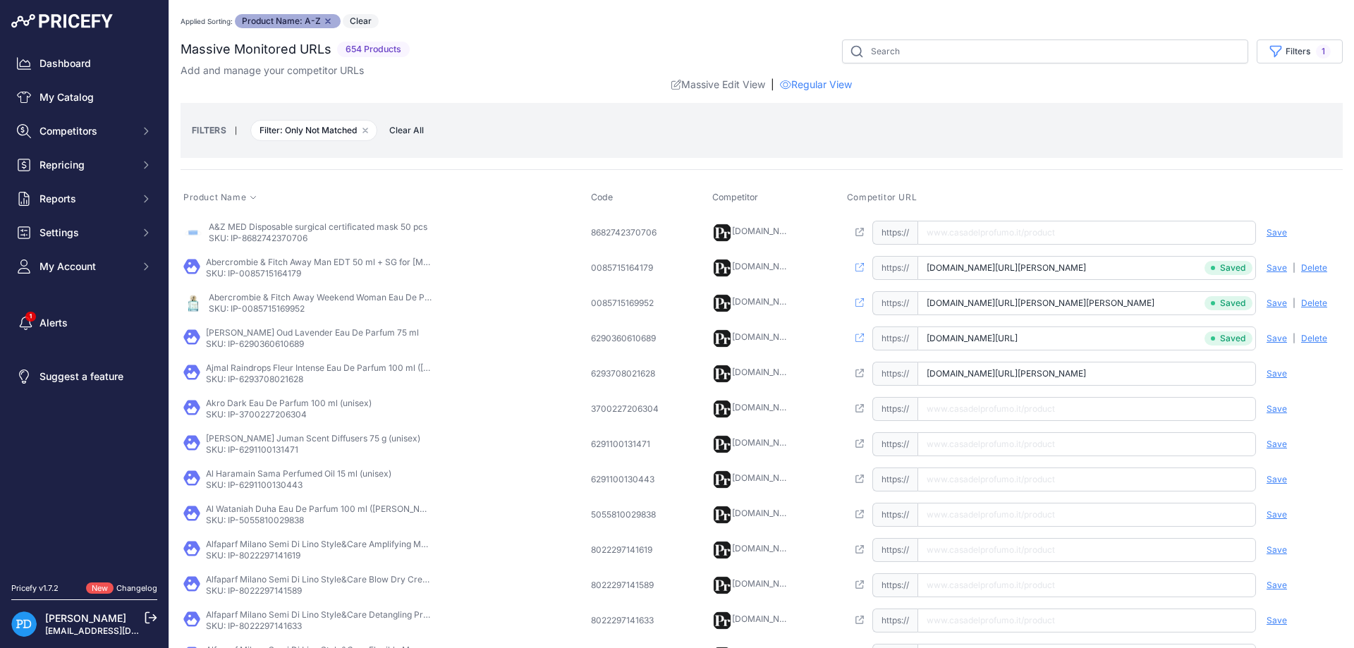
scroll to position [0, 77]
type input "www.casadelprofumo.it/ajmal-raindrops-fleur-intense-eau-de-parfum-donna-100-ml_…"
click at [1271, 372] on span "Save" at bounding box center [1277, 373] width 20 height 11
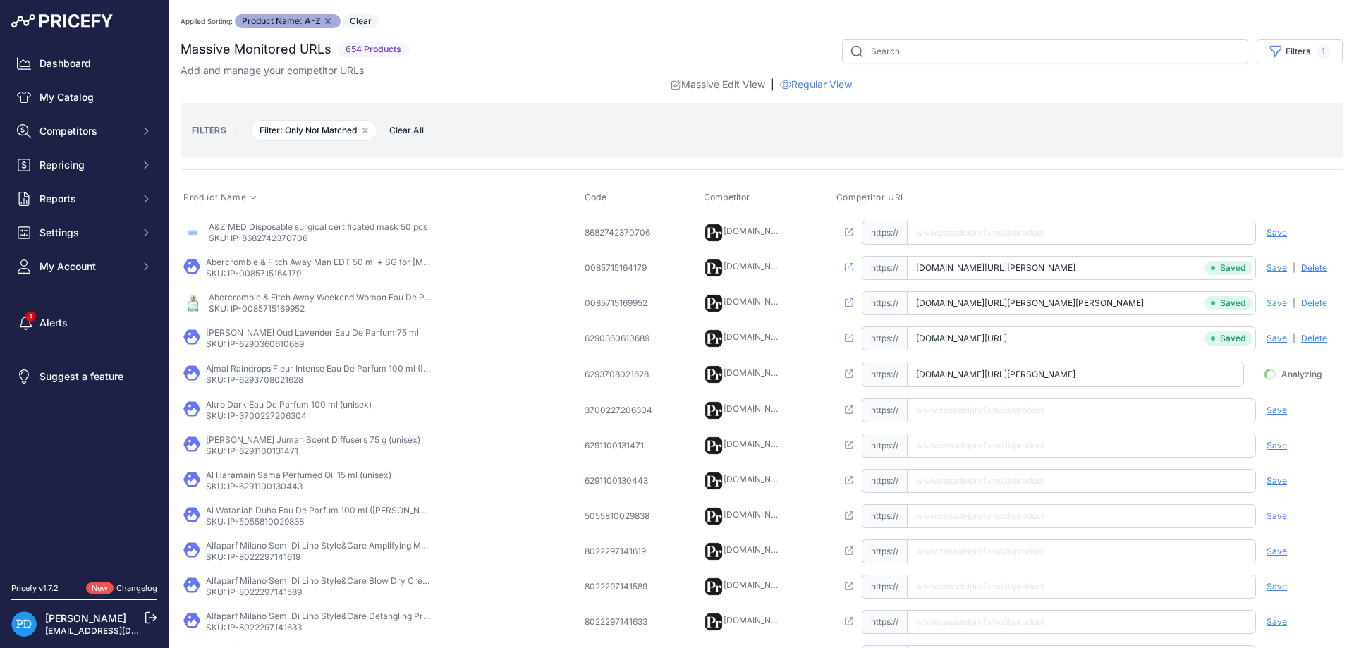
scroll to position [0, 68]
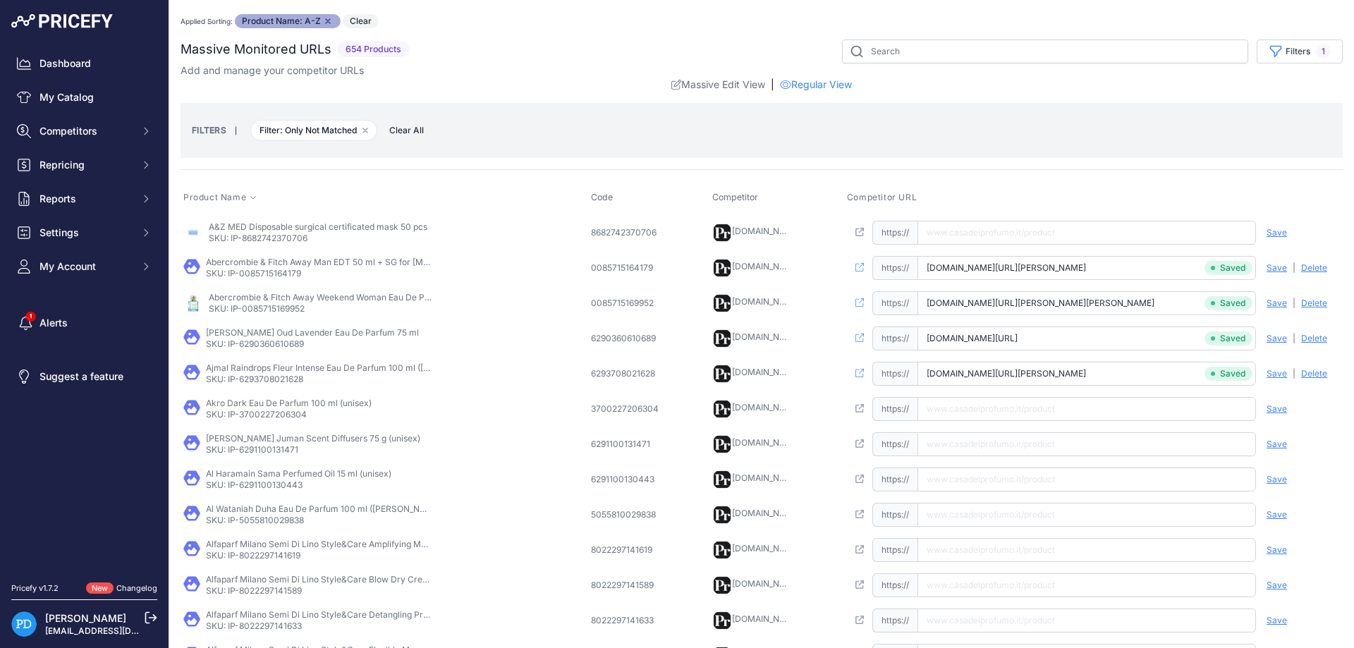
click at [264, 416] on p "SKU: IP-3700227206304" at bounding box center [289, 414] width 166 height 11
click at [996, 415] on input "text" at bounding box center [1086, 409] width 339 height 24
paste input "https://www.casadelprofumo.it/akro-dark-eau-de-parfum-unisex-100-ml_z1011755/"
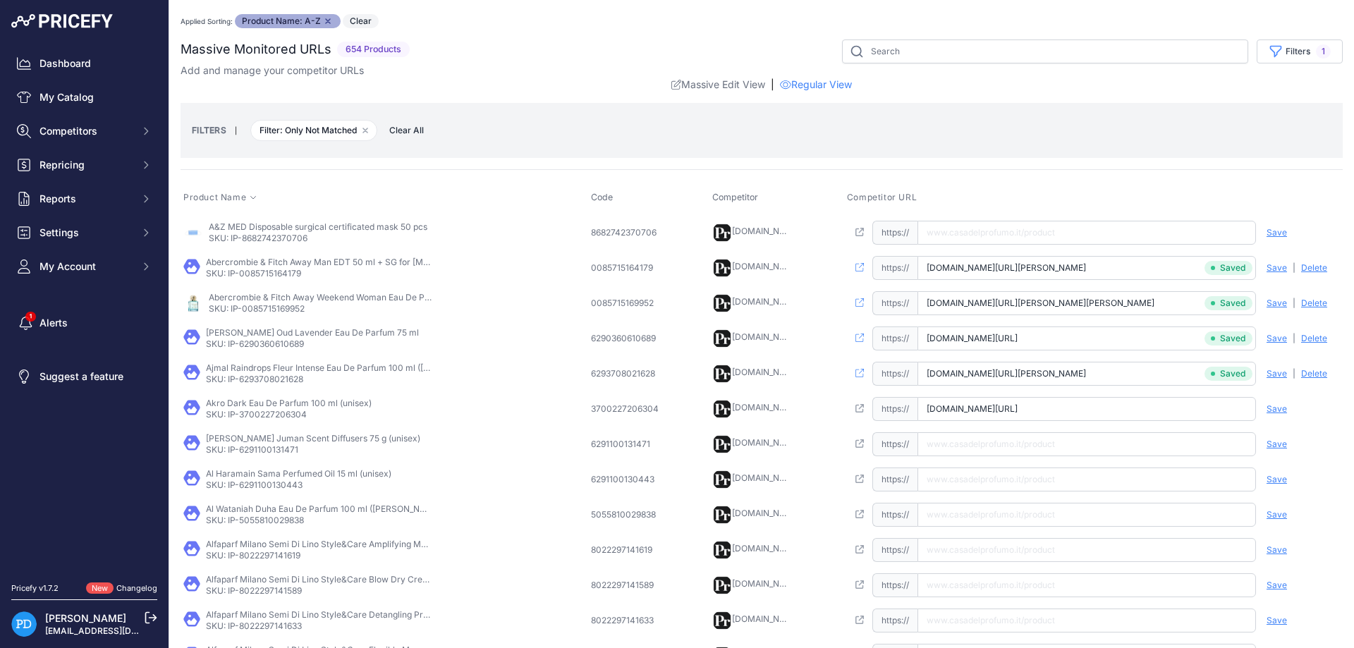
type input "www.casadelprofumo.it/akro-dark-eau-de-parfum-unisex-100-ml_z1011755/"
click at [1269, 408] on span "Save" at bounding box center [1277, 408] width 20 height 11
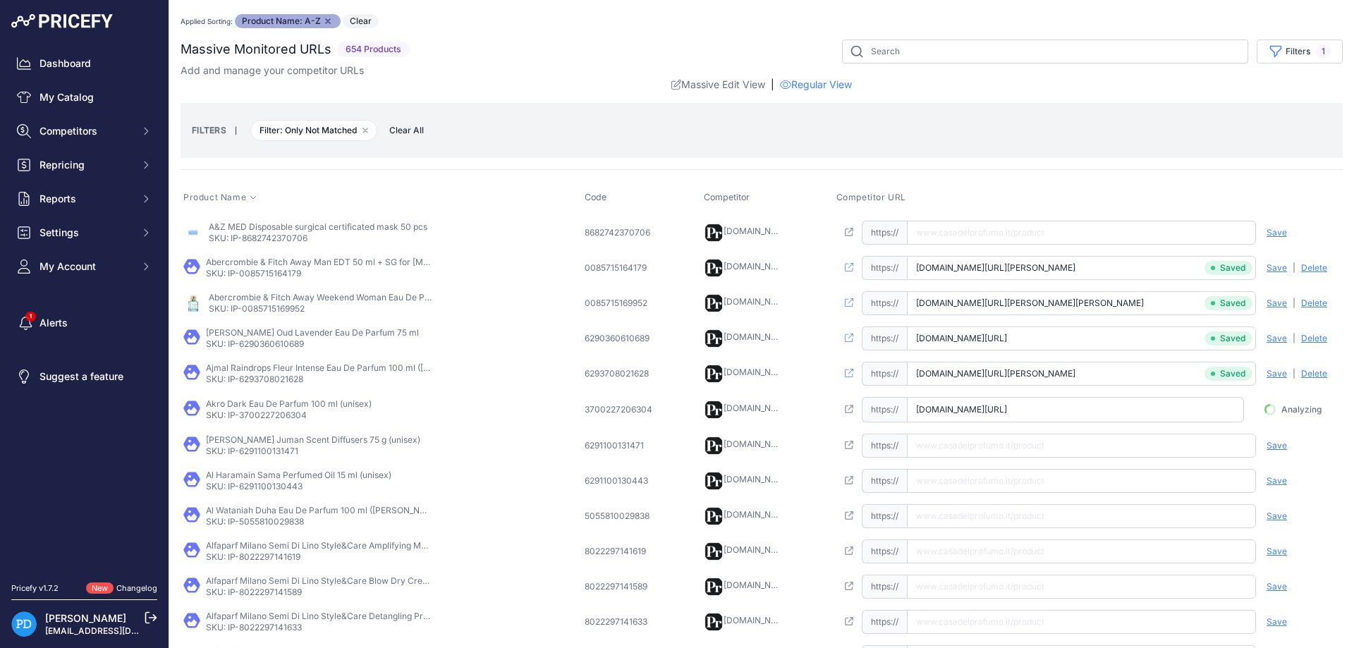
scroll to position [0, 66]
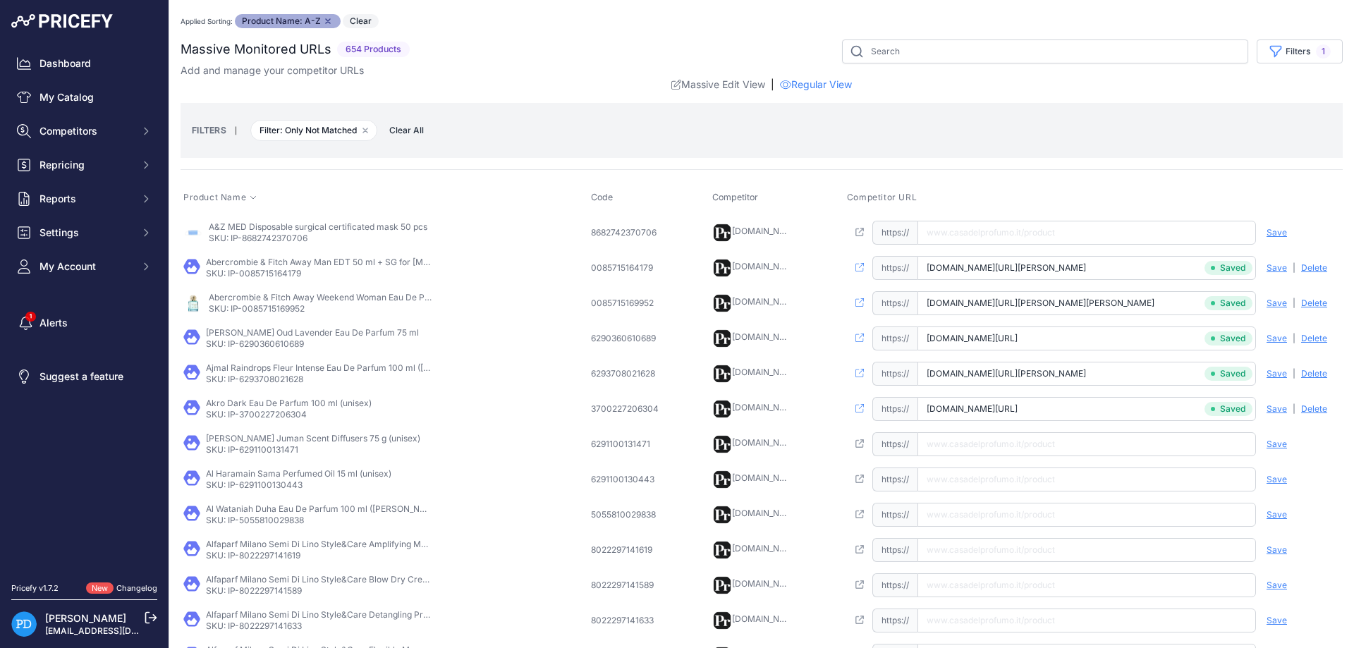
click at [274, 449] on p "SKU: IP-6291100131471" at bounding box center [313, 449] width 214 height 11
click at [1080, 437] on input "text" at bounding box center [1086, 444] width 339 height 24
paste input "https://www.casadelprofumo.it/al-haramain-bukhoor-juman-diffusore-profumato-75-…"
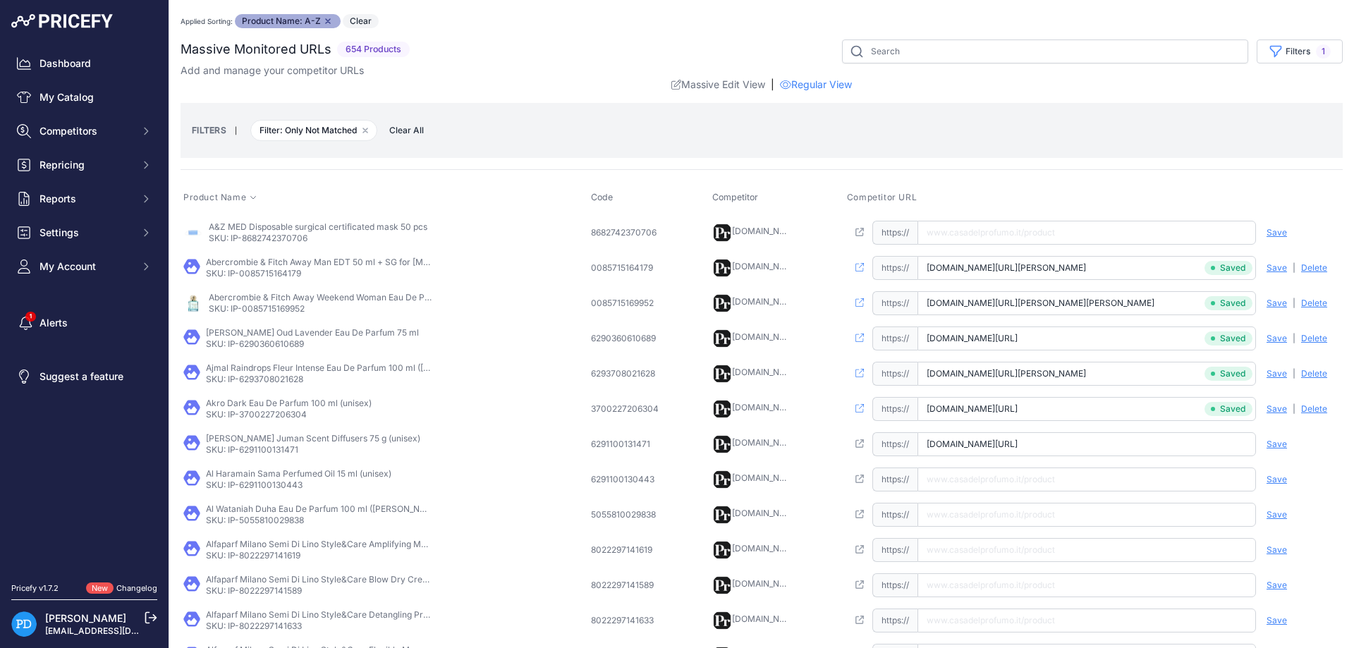
type input "www.casadelprofumo.it/al-haramain-bukhoor-juman-diffusore-profumato-75-g_z10828…"
click at [1284, 445] on span "Save" at bounding box center [1277, 444] width 20 height 11
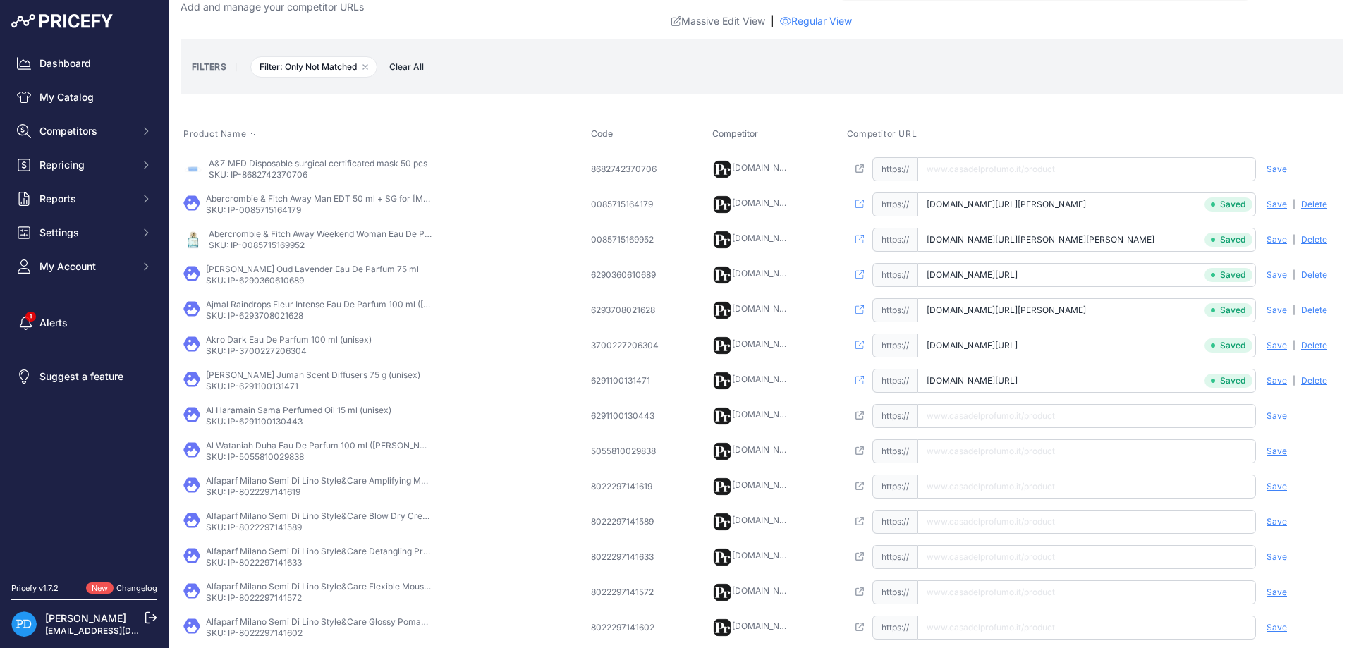
scroll to position [127, 0]
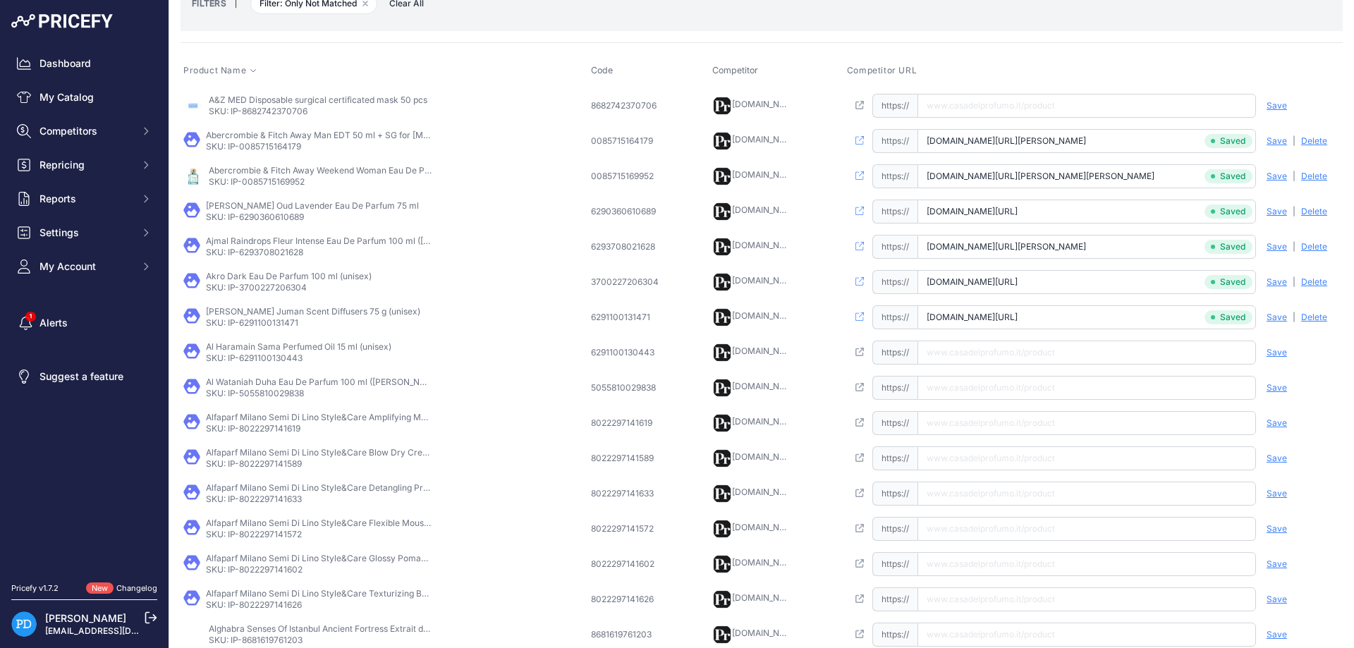
click at [272, 358] on p "SKU: IP-6291100130443" at bounding box center [298, 358] width 185 height 11
click at [997, 353] on input "text" at bounding box center [1086, 353] width 339 height 24
paste input "https://www.casadelprofumo.it/al-haramain-sama-profumo-di-olio-essenziale-unise…"
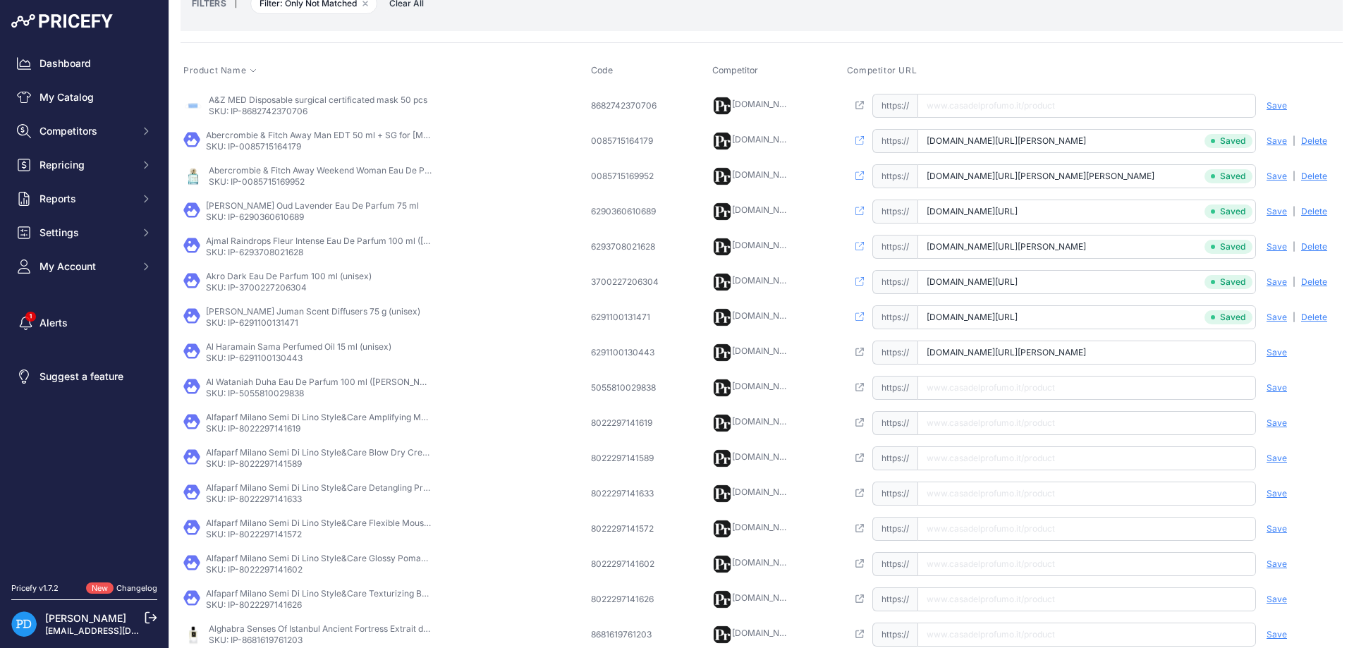
type input "www.casadelprofumo.it/al-haramain-sama-profumo-di-olio-essenziale-unisex-15-ml_…"
click at [1285, 355] on span "Save" at bounding box center [1277, 352] width 20 height 11
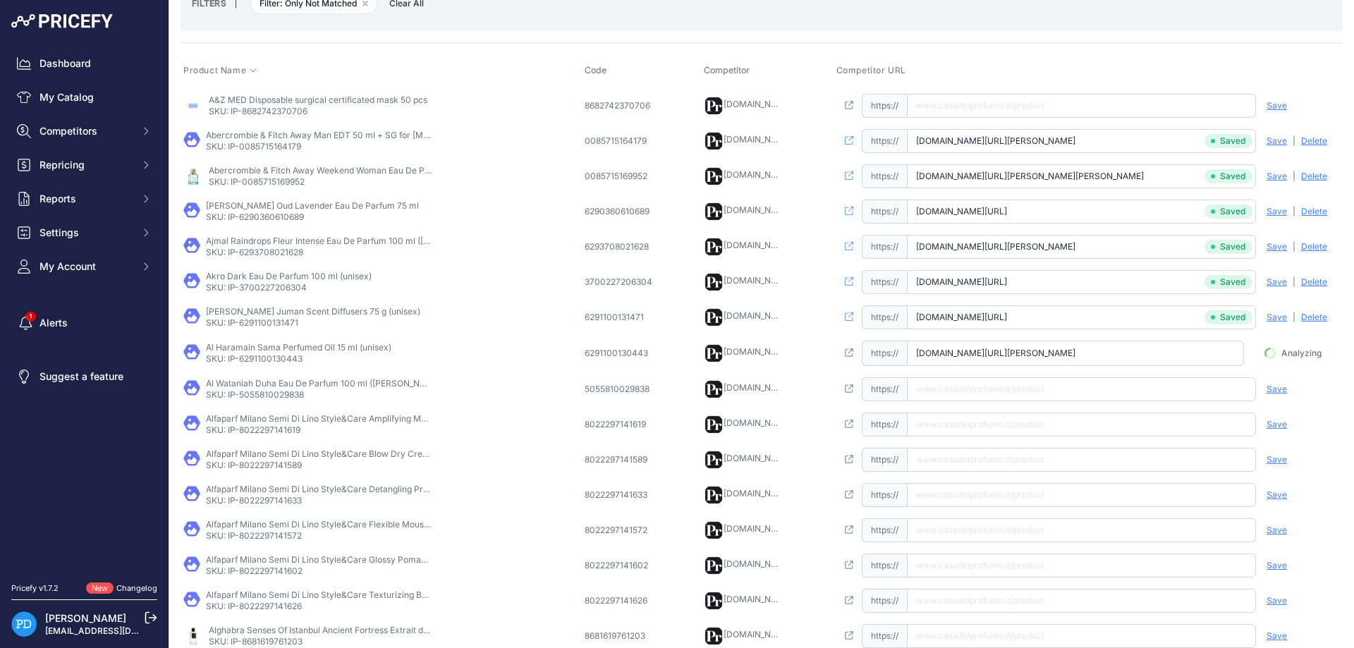
scroll to position [0, 62]
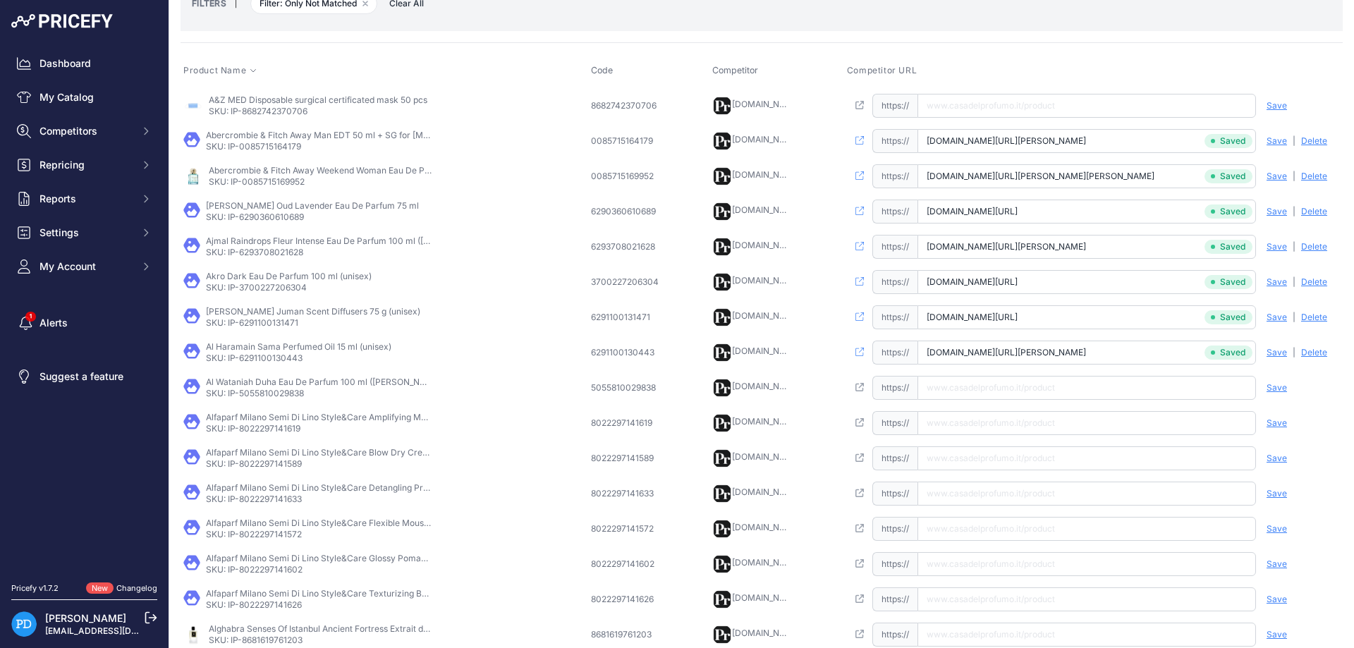
click at [279, 388] on p "SKU: IP-5055810029838" at bounding box center [319, 393] width 226 height 11
click at [279, 391] on p "SKU: IP-5055810029838" at bounding box center [319, 393] width 226 height 11
click at [987, 396] on input "text" at bounding box center [1086, 388] width 339 height 24
paste input "https://www.casadelprofumo.it/al-wataniah-duha-eau-de-parfum-donna-100-ml_z1017…"
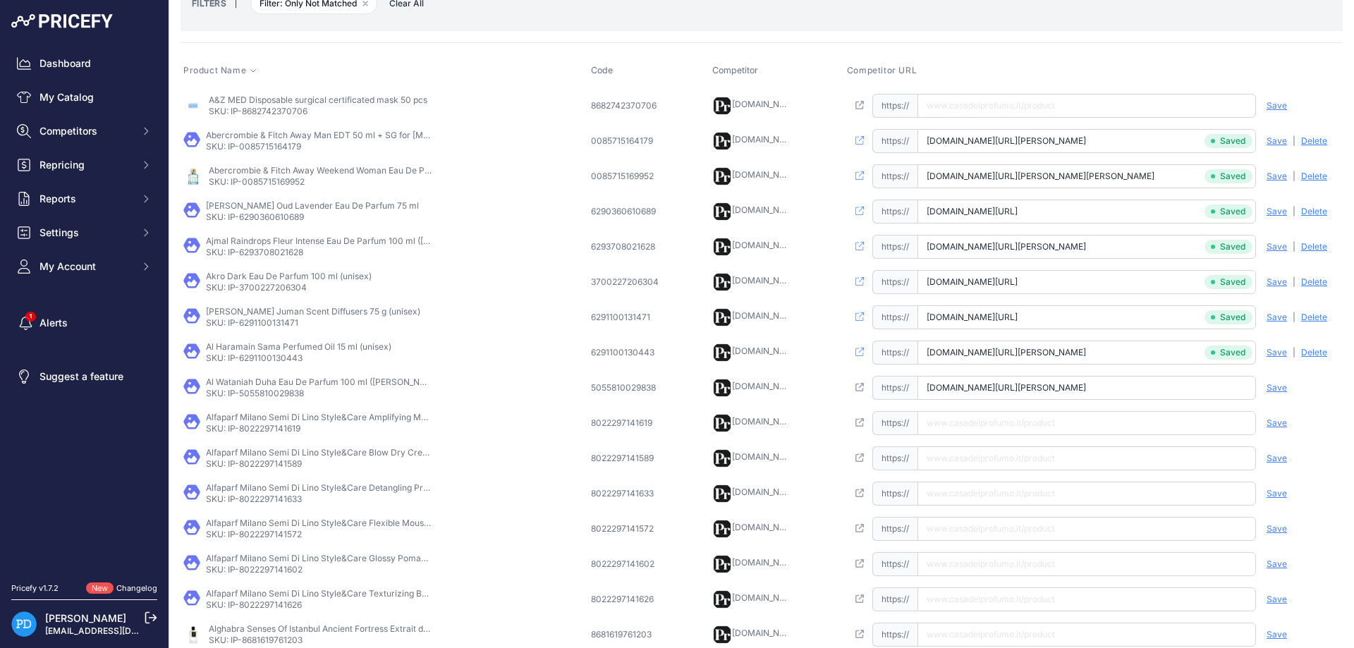
scroll to position [0, 29]
type input "www.casadelprofumo.it/al-wataniah-duha-eau-de-parfum-donna-100-ml_z1017697/"
click at [1272, 386] on span "Save" at bounding box center [1277, 387] width 20 height 11
click at [269, 426] on p "SKU: IP-8022297141619" at bounding box center [319, 428] width 226 height 11
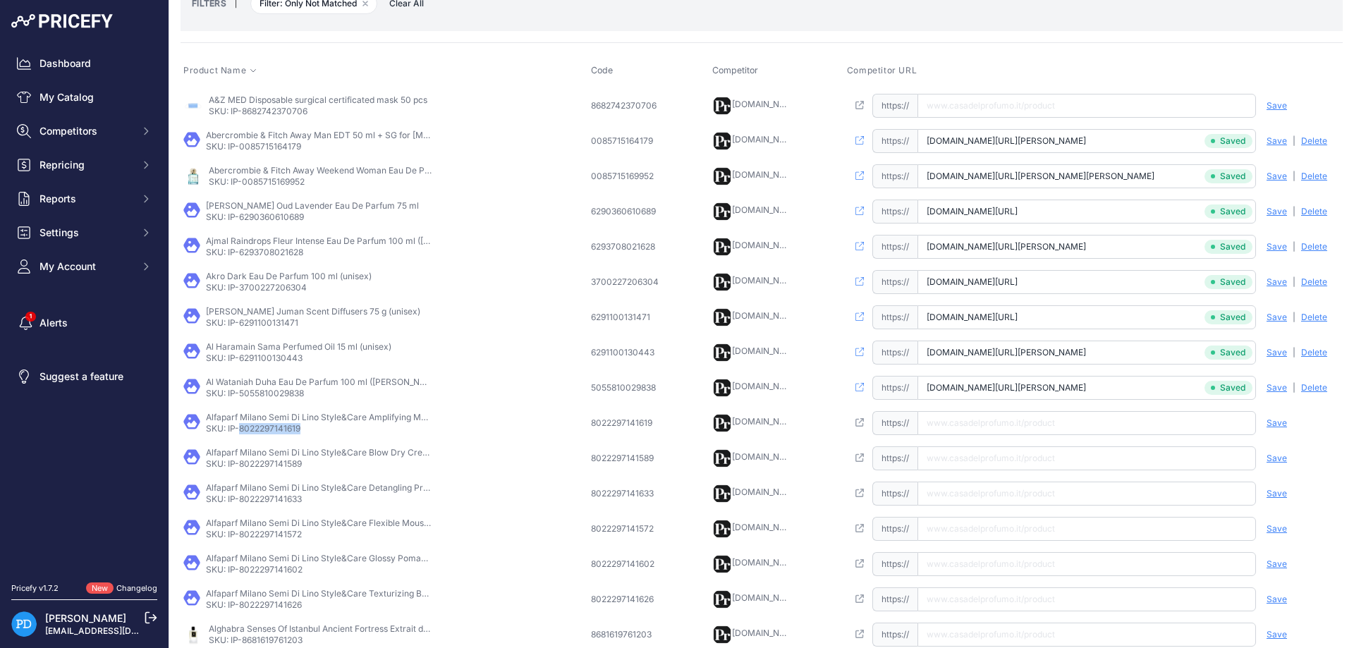
click at [269, 426] on p "SKU: IP-8022297141619" at bounding box center [319, 428] width 226 height 11
click at [970, 434] on input "text" at bounding box center [1086, 423] width 339 height 24
paste input "https://www.casadelprofumo.it/alfaparf-milano-semi-di-lino-style-care-amplifyin…"
type input "www.casadelprofumo.it/alfaparf-milano-semi-di-lino-style-care-amplifying-mousse…"
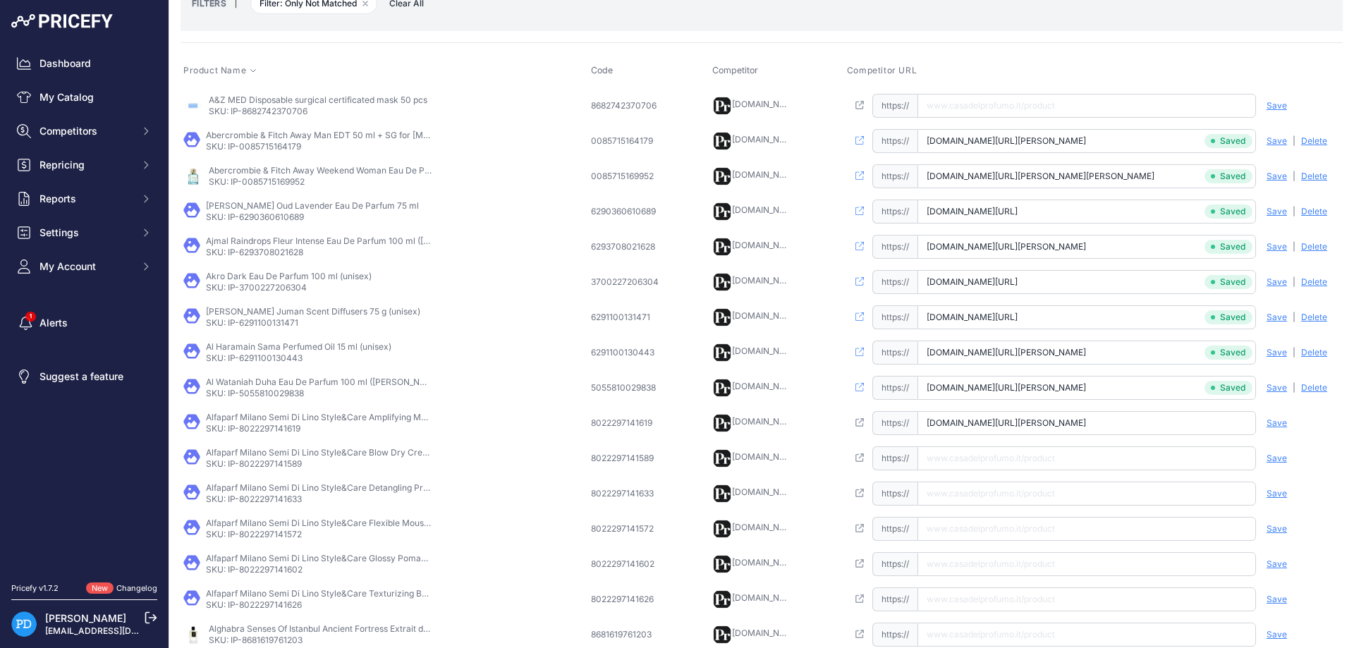
click at [1269, 420] on span "Save" at bounding box center [1277, 422] width 20 height 11
click at [276, 465] on p "SKU: IP-8022297141589" at bounding box center [319, 463] width 226 height 11
click at [987, 465] on input "text" at bounding box center [1086, 458] width 339 height 24
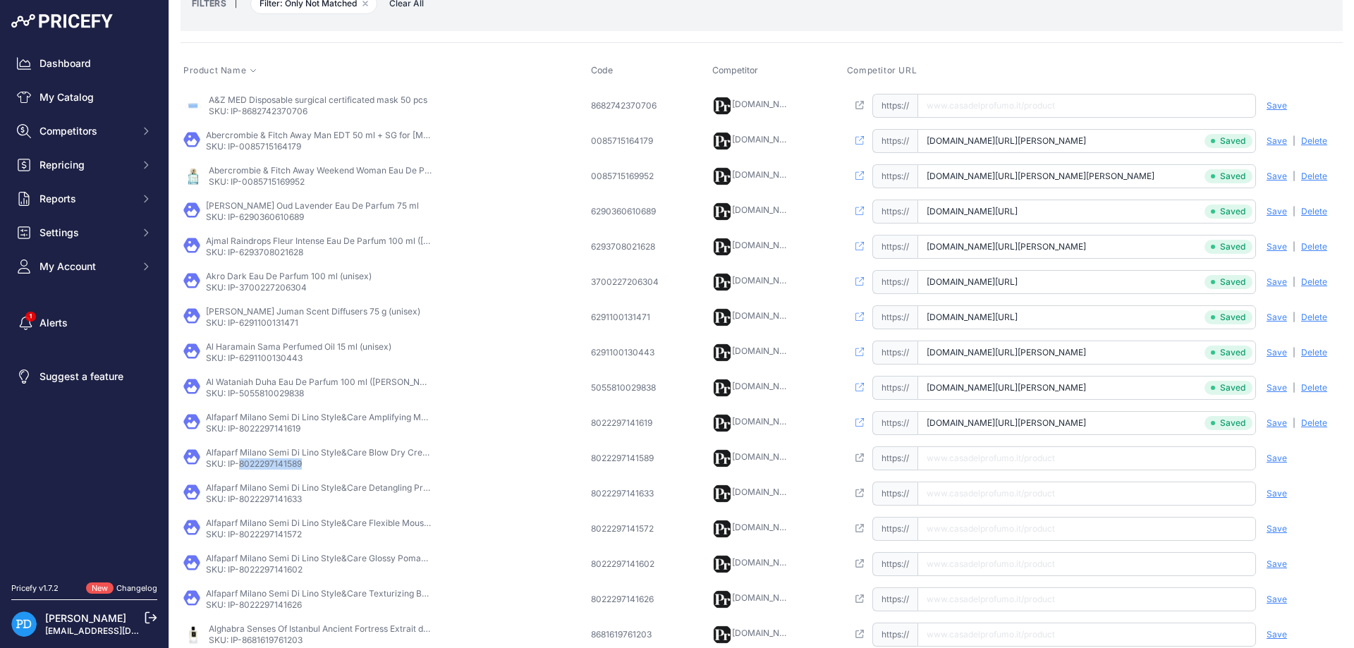
paste input "https://www.casadelprofumo.it/alfaparf-milano-semi-di-lino-style-care-blow-dry-…"
type input "www.casadelprofumo.it/alfaparf-milano-semi-di-lino-style-care-blow-dry-cream-20…"
click at [1280, 458] on span "Save" at bounding box center [1277, 458] width 20 height 11
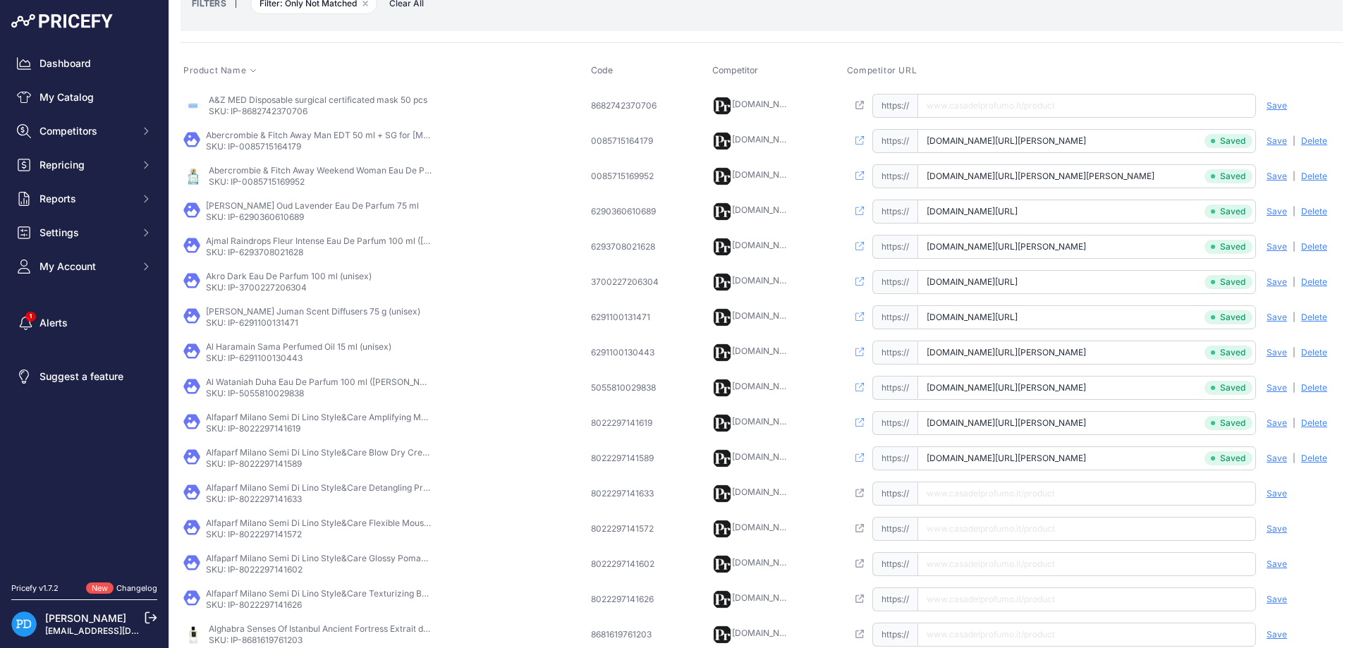
click at [273, 503] on p "SKU: IP-8022297141633" at bounding box center [319, 499] width 226 height 11
paste input "https://www.casadelprofumo.it/alfaparf-milano-semi-di-lino-style-care-detanglin…"
click at [1017, 501] on input "https://www.casadelprofumo.it/alfaparf-milano-semi-di-lino-style-care-detanglin…" at bounding box center [1086, 494] width 339 height 24
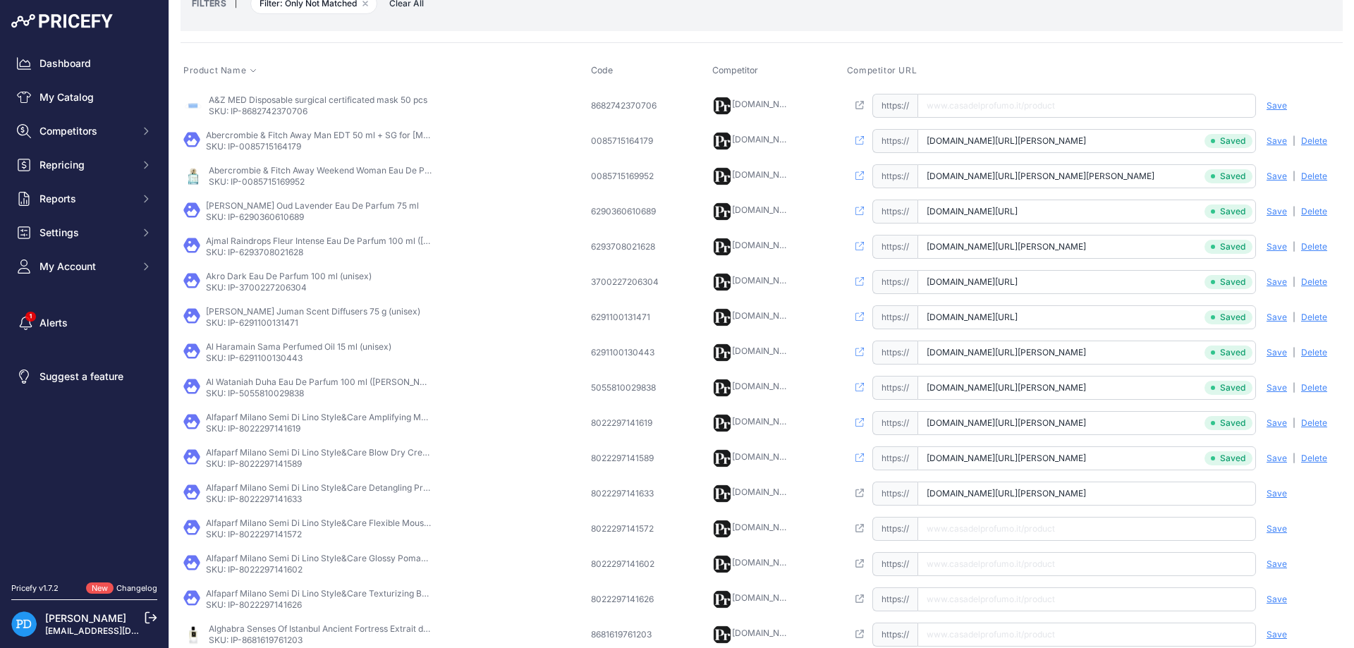
type input "www.casadelprofumo.it/alfaparf-milano-semi-di-lino-style-care-detangling-primer…"
click at [1276, 492] on span "Save" at bounding box center [1277, 493] width 20 height 11
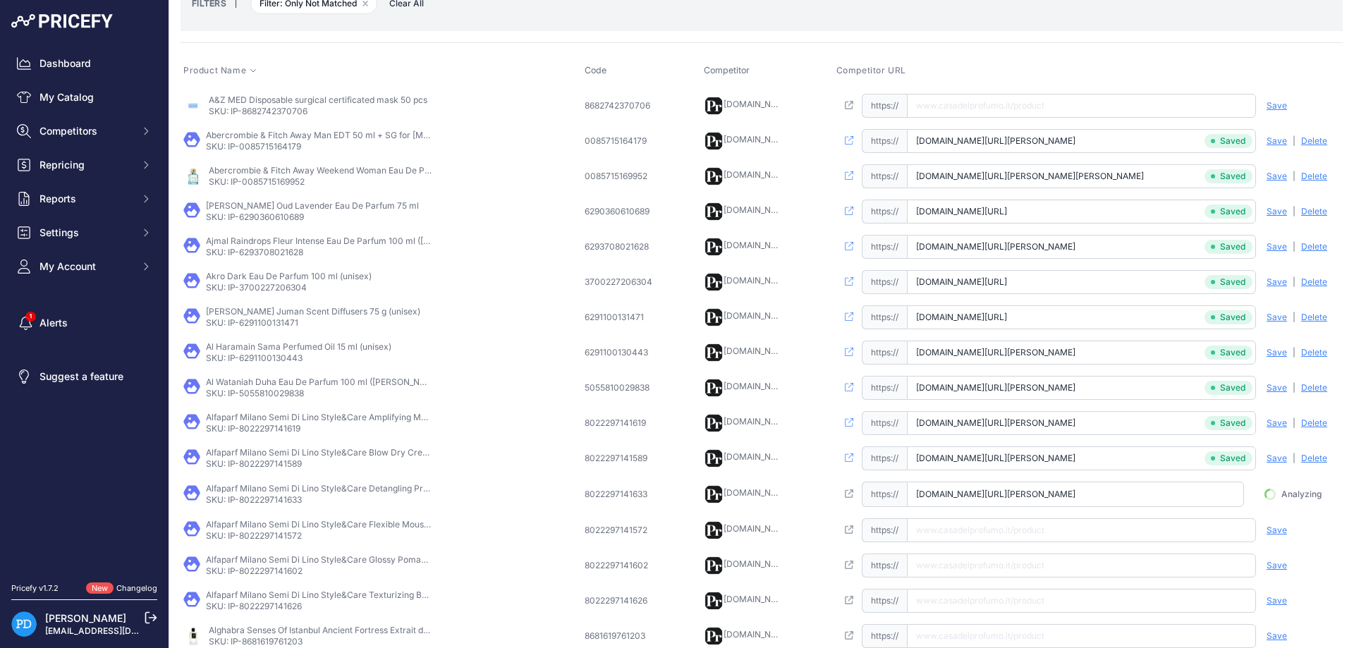
scroll to position [0, 90]
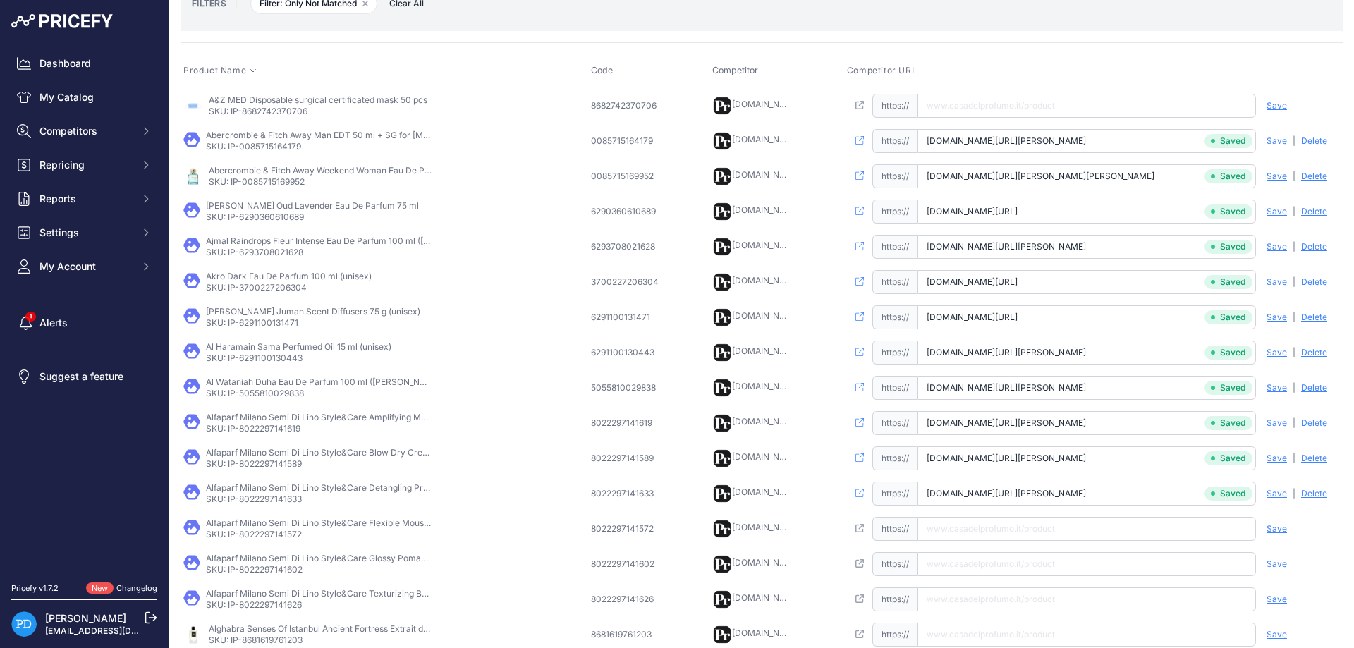
click at [249, 535] on p "SKU: IP-8022297141572" at bounding box center [319, 534] width 226 height 11
click at [1043, 531] on input "text" at bounding box center [1086, 529] width 339 height 24
paste input "https://www.casadelprofumo.it/alfaparf-milano-semi-di-lino-style-care-flexible-…"
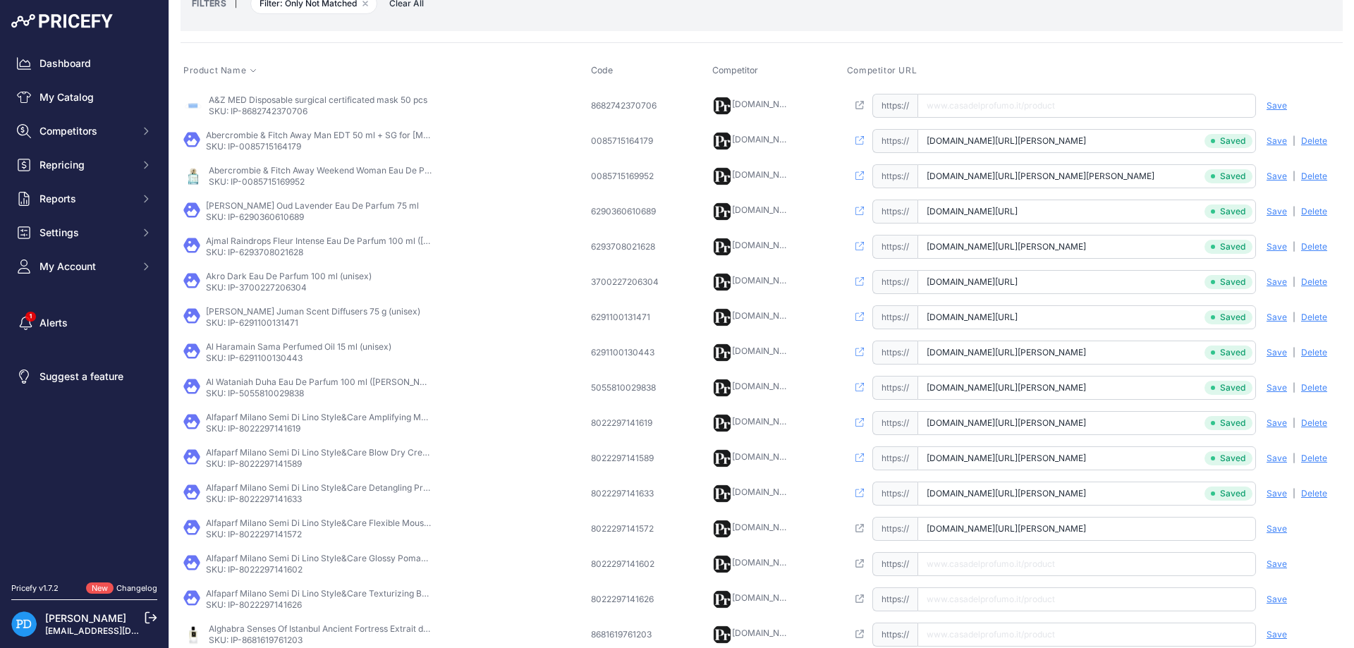
type input "www.casadelprofumo.it/alfaparf-milano-semi-di-lino-style-care-flexible-mousse-2…"
click at [1278, 528] on span "Save" at bounding box center [1277, 528] width 20 height 11
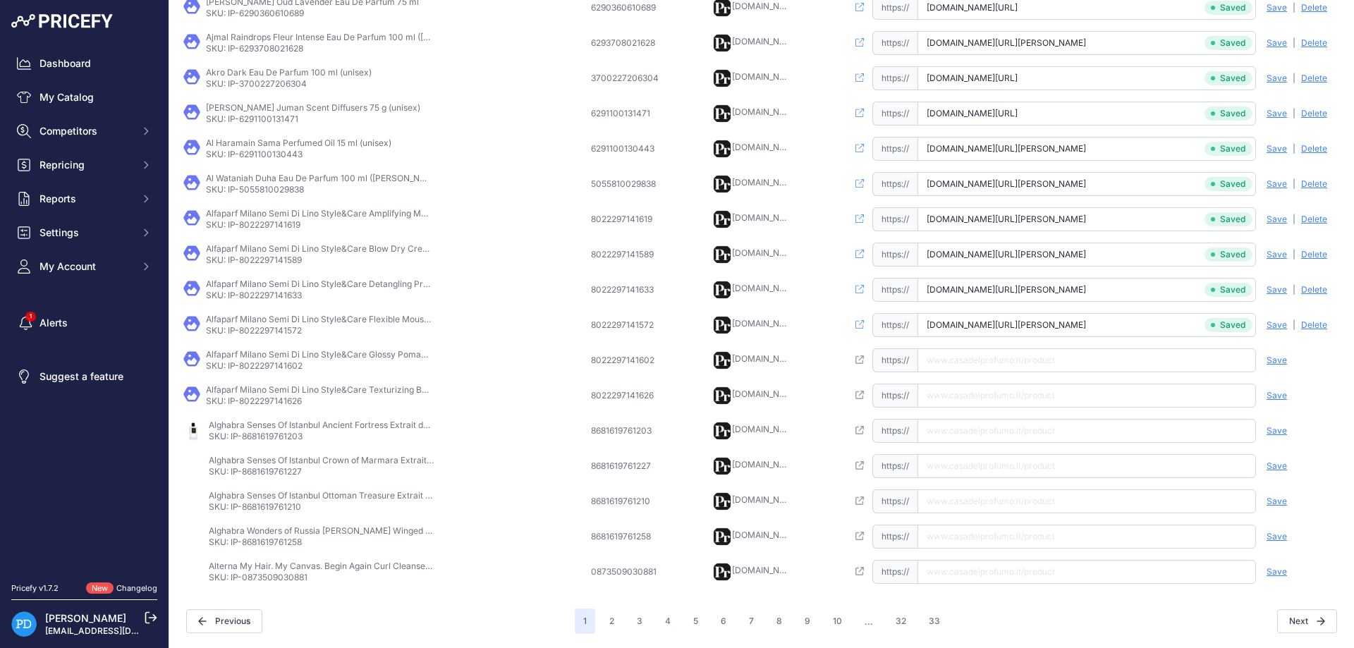
scroll to position [0, 84]
click at [248, 373] on td "Alfaparf Milano Semi Di Lino Style&Care Glossy Pomade 90 ml SKU: IP-80222971416…" at bounding box center [385, 360] width 408 height 35
click at [262, 366] on p "SKU: IP-8022297141602" at bounding box center [319, 365] width 226 height 11
click at [982, 364] on input "text" at bounding box center [1086, 360] width 339 height 24
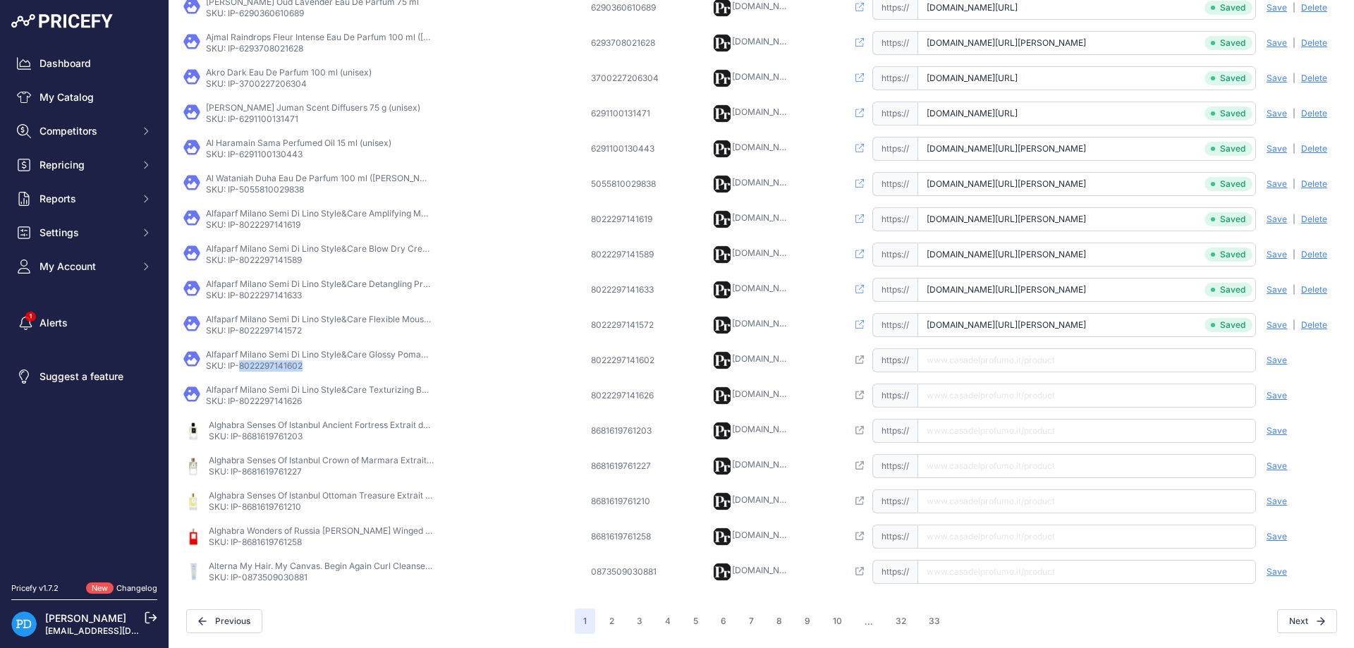
paste input "https://www.casadelprofumo.it/alfaparf-milano-semi-di-lino-style-care-glossy-po…"
type input "www.casadelprofumo.it/alfaparf-milano-semi-di-lino-style-care-glossy-pomade-90-…"
click at [1272, 357] on span "Save" at bounding box center [1277, 360] width 20 height 11
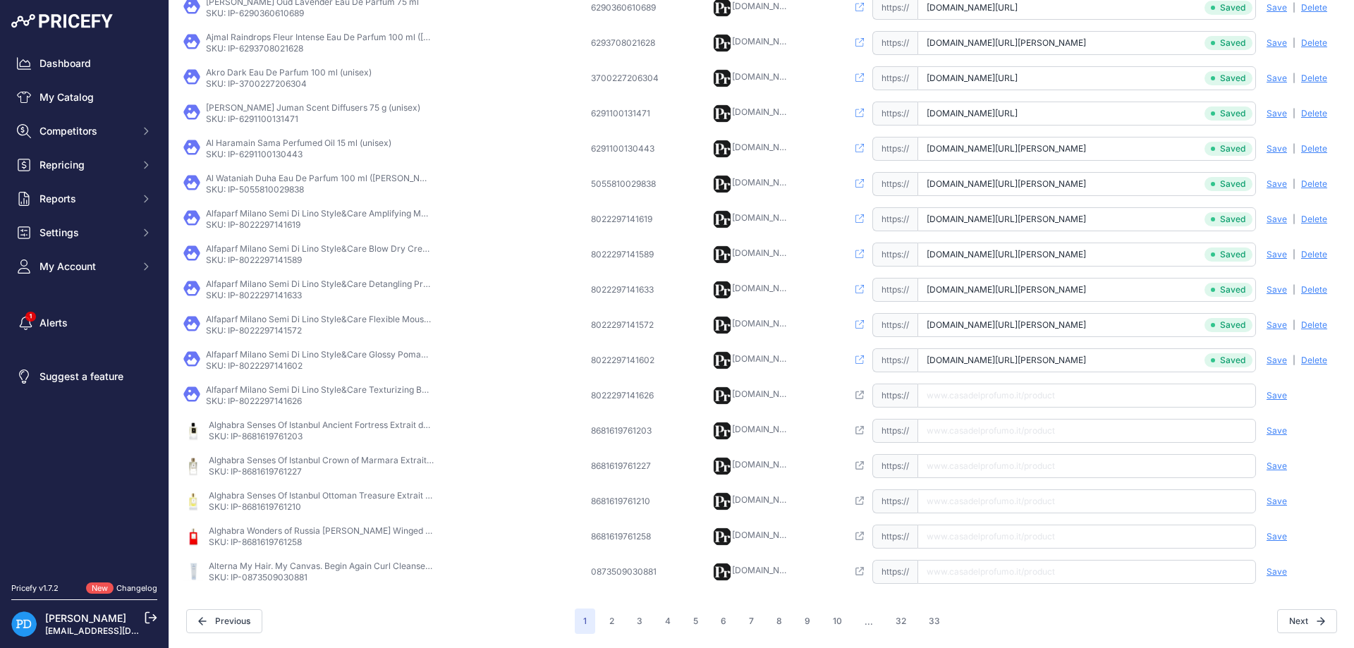
click at [252, 399] on p "SKU: IP-8022297141626" at bounding box center [319, 401] width 226 height 11
click at [1071, 397] on input "text" at bounding box center [1086, 396] width 339 height 24
paste input "https://www.casadelprofumo.it/alfaparf-milano-semi-di-lino-style-care-texturizi…"
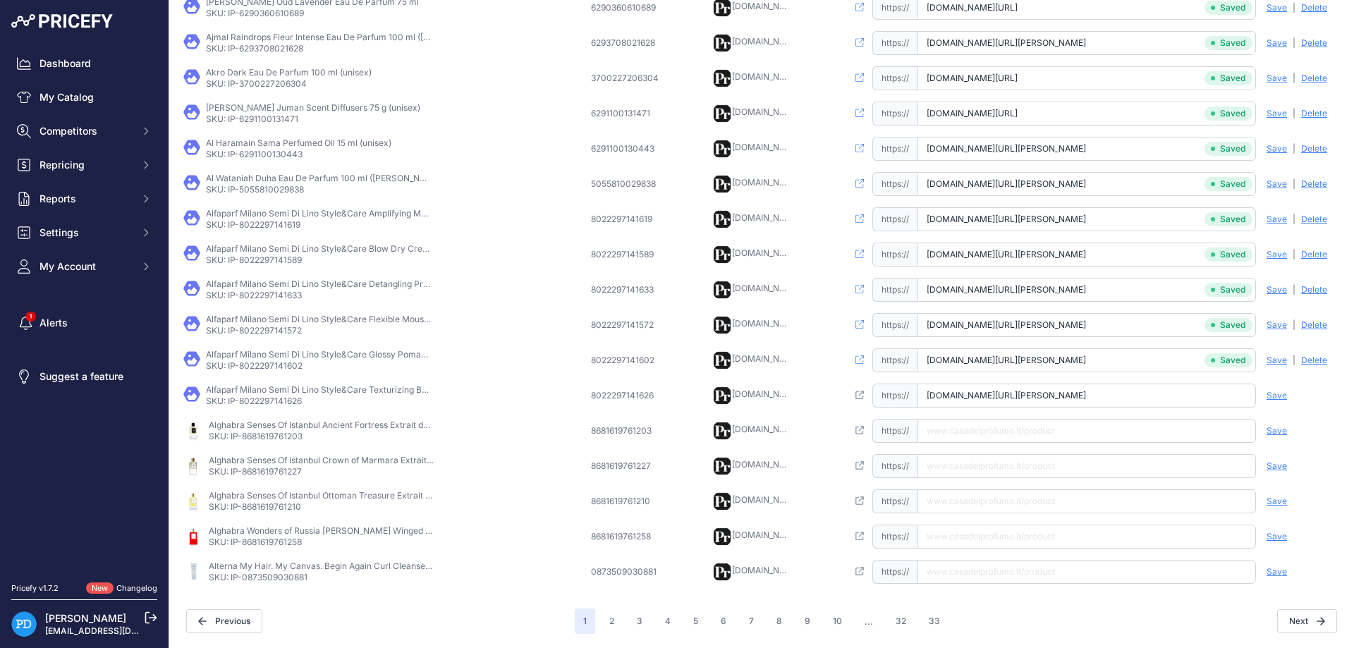
type input "www.casadelprofumo.it/alfaparf-milano-semi-di-lino-style-care-texturizing-balm-…"
click at [1273, 399] on span "Save" at bounding box center [1277, 395] width 20 height 11
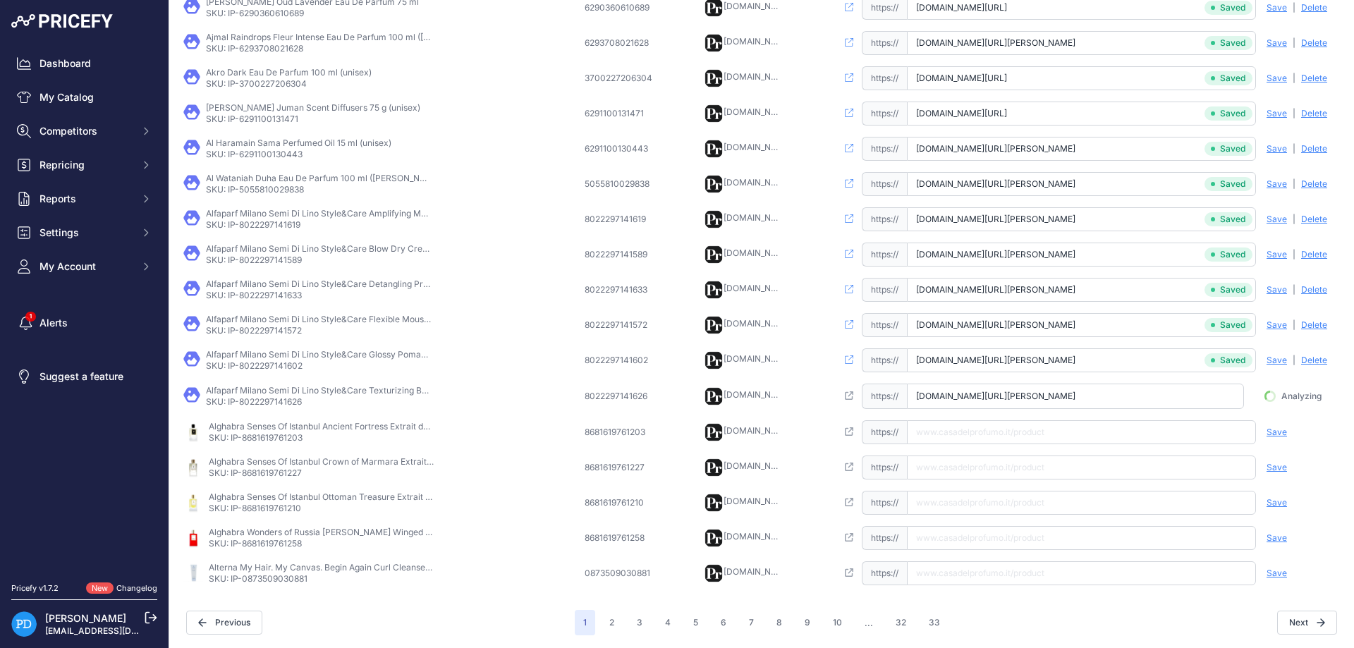
scroll to position [0, 84]
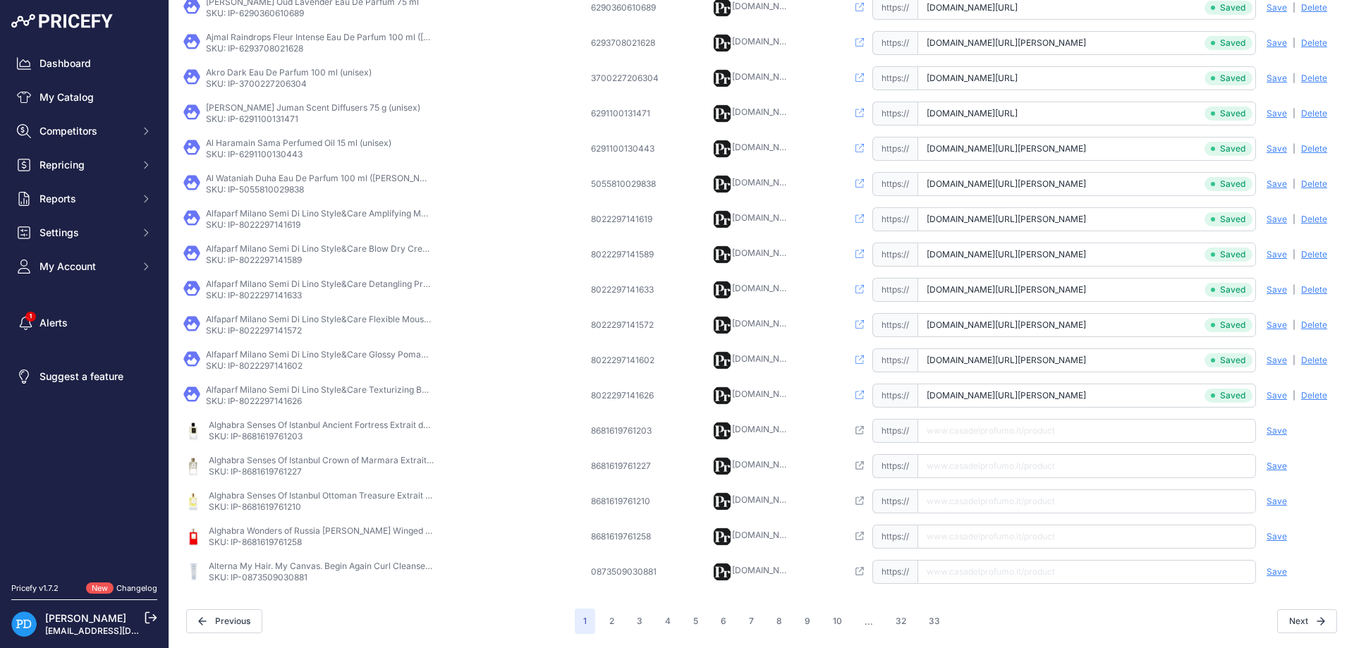
click at [269, 436] on p "SKU: IP-8681619761203" at bounding box center [322, 436] width 226 height 11
click at [1008, 428] on input "text" at bounding box center [1086, 431] width 339 height 24
paste input "https://www.casadelprofumo.it/alghabra-senses-of-istanbul-ancient-fortress-extr…"
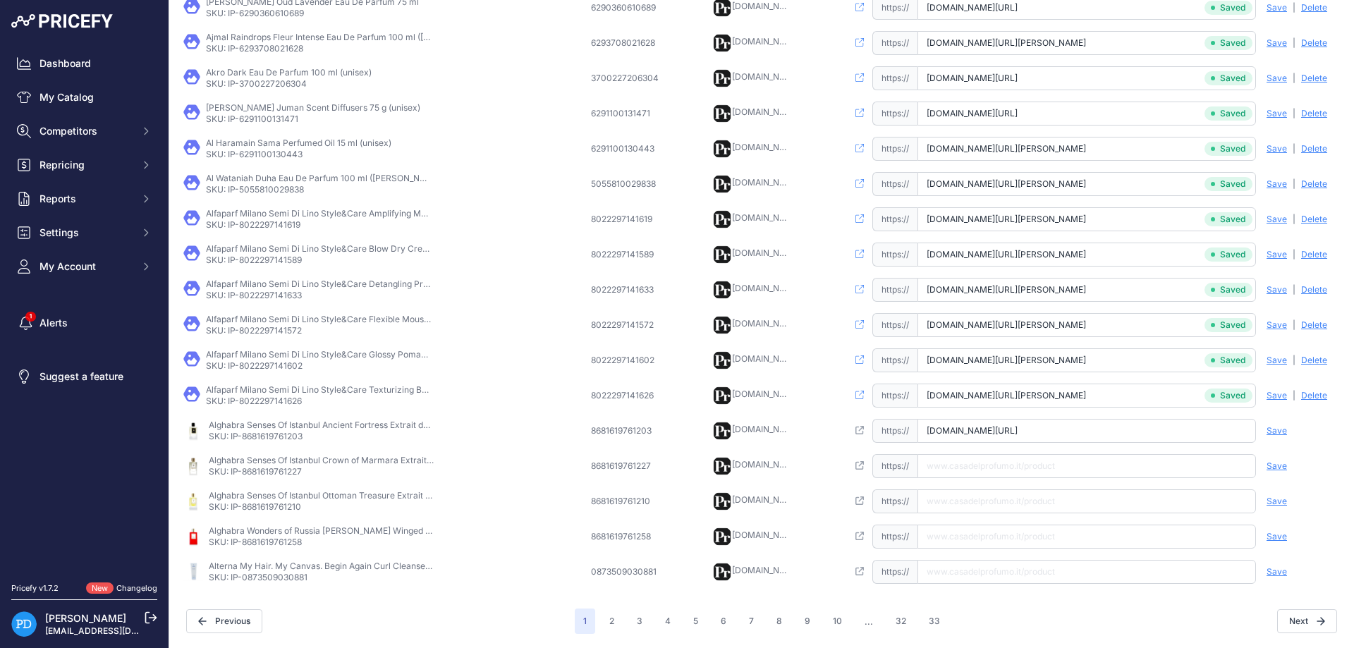
type input "www.casadelprofumo.it/alghabra-senses-of-istanbul-ancient-fortress-extrait-de-p…"
click at [1281, 432] on span "Save" at bounding box center [1277, 430] width 20 height 11
click at [279, 474] on p "SKU: IP-8681619761227" at bounding box center [322, 471] width 226 height 11
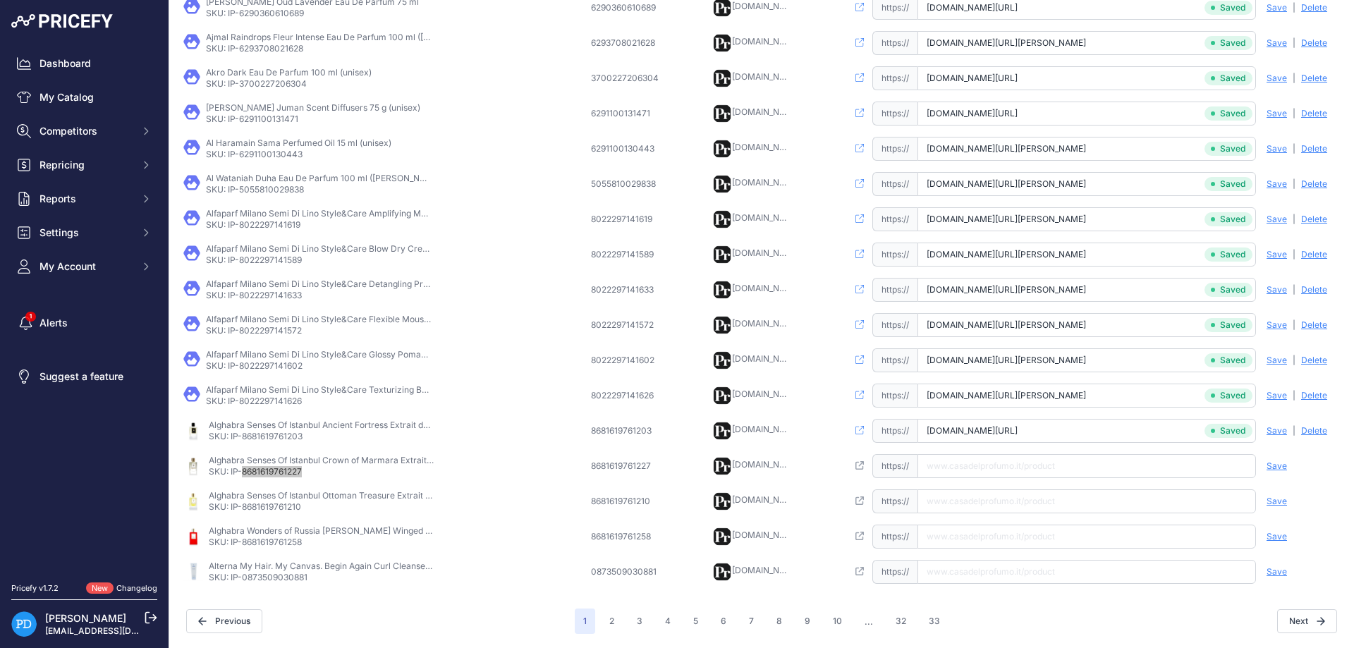
click at [1011, 472] on input "text" at bounding box center [1086, 466] width 339 height 24
paste input "https://www.casadelprofumo.it/alghabra-senses-of-istanbul-crown-of-marmara-extr…"
type input "www.casadelprofumo.it/alghabra-senses-of-istanbul-crown-of-marmara-extrait-de-p…"
click at [1278, 465] on span "Save" at bounding box center [1277, 466] width 20 height 11
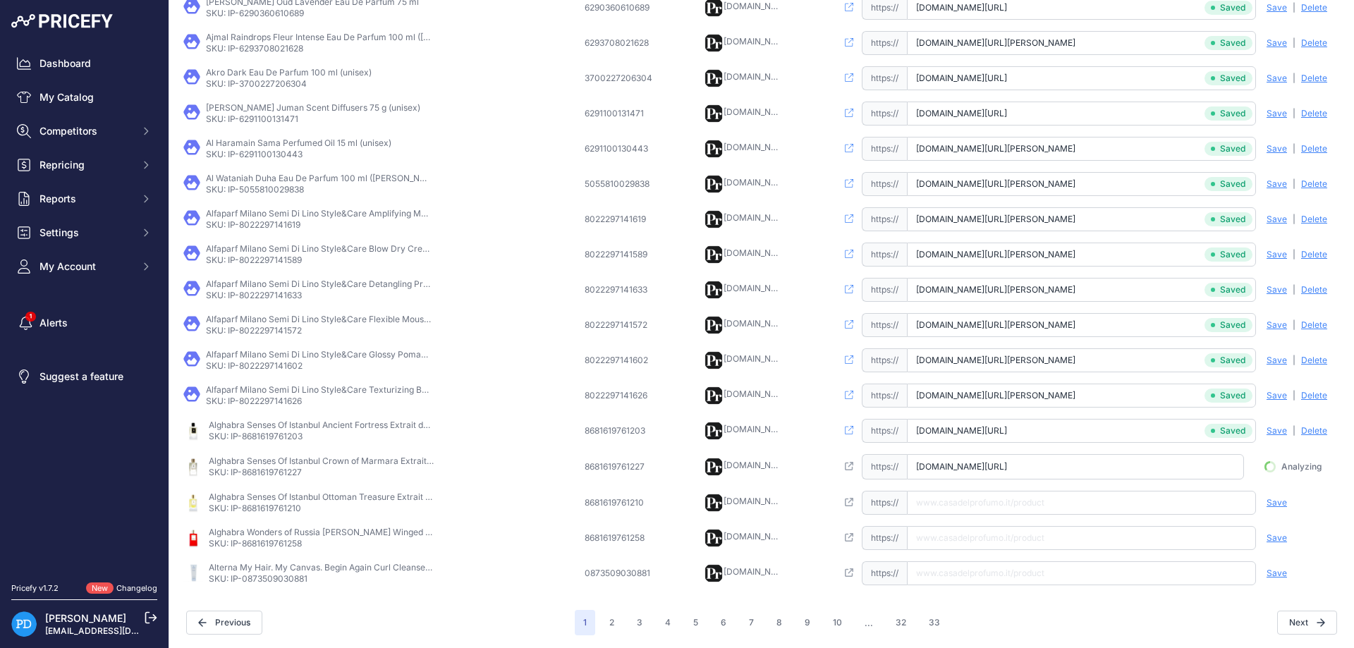
scroll to position [0, 150]
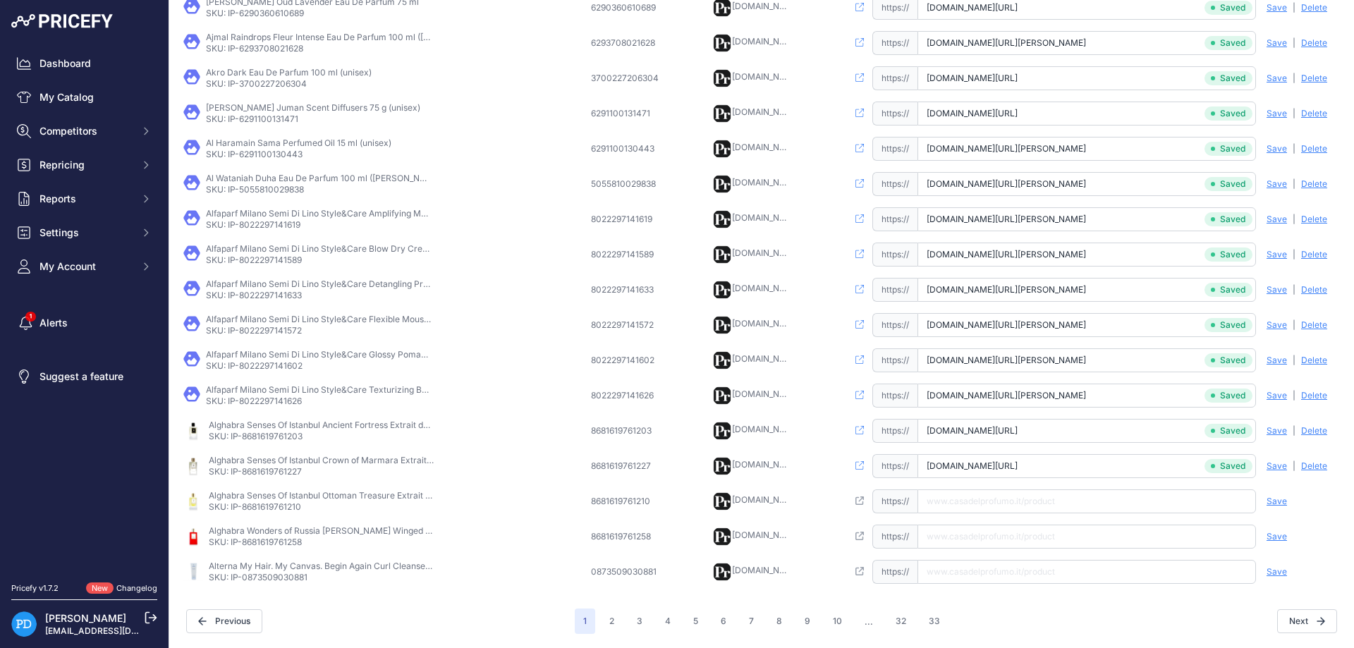
click at [267, 515] on td "Alghabra Senses Of Istanbul Ottoman Treasure Extrait de parfum 50 ml (unisex) S…" at bounding box center [385, 501] width 408 height 35
click at [1071, 504] on input "text" at bounding box center [1086, 501] width 339 height 24
paste input "https://www.casadelprofumo.it/alghabra-senses-of-istanbul-ottoman-treasure-extr…"
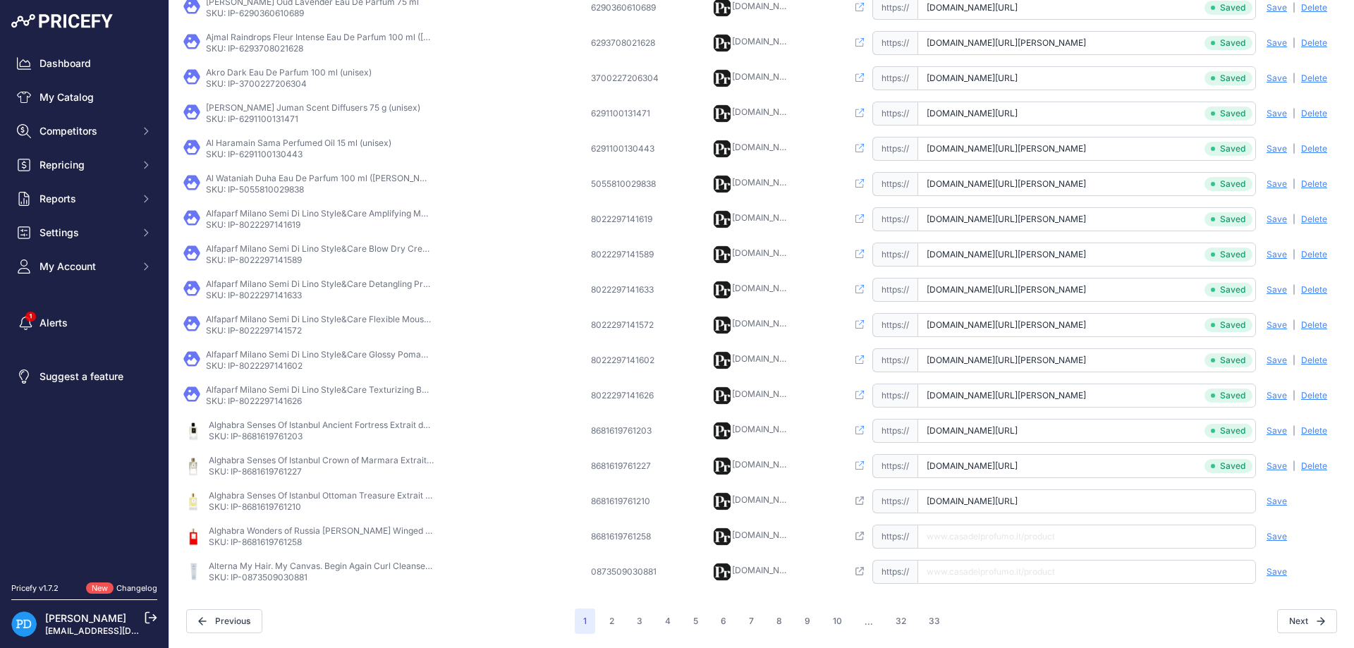
type input "www.casadelprofumo.it/alghabra-senses-of-istanbul-ottoman-treasure-extrait-de-p…"
click at [1279, 498] on span "Save" at bounding box center [1277, 501] width 20 height 11
click at [294, 538] on p "SKU: IP-8681619761258" at bounding box center [322, 542] width 226 height 11
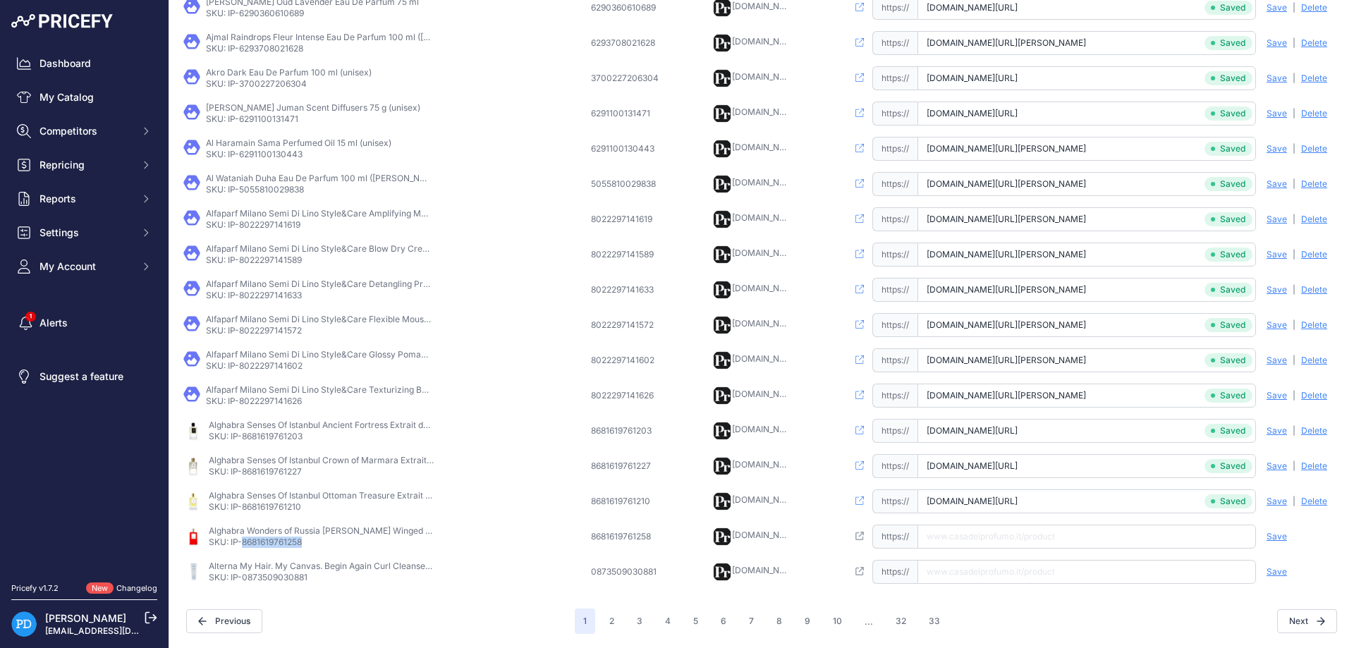
click at [935, 535] on input "text" at bounding box center [1086, 537] width 339 height 24
paste input "https://www.casadelprofumo.it/alghabra-wonders-of-russia-neva-winged-lions-extr…"
type input "www.casadelprofumo.it/alghabra-wonders-of-russia-neva-winged-lions-extrait-de-p…"
click at [1284, 535] on span "Save" at bounding box center [1277, 536] width 20 height 11
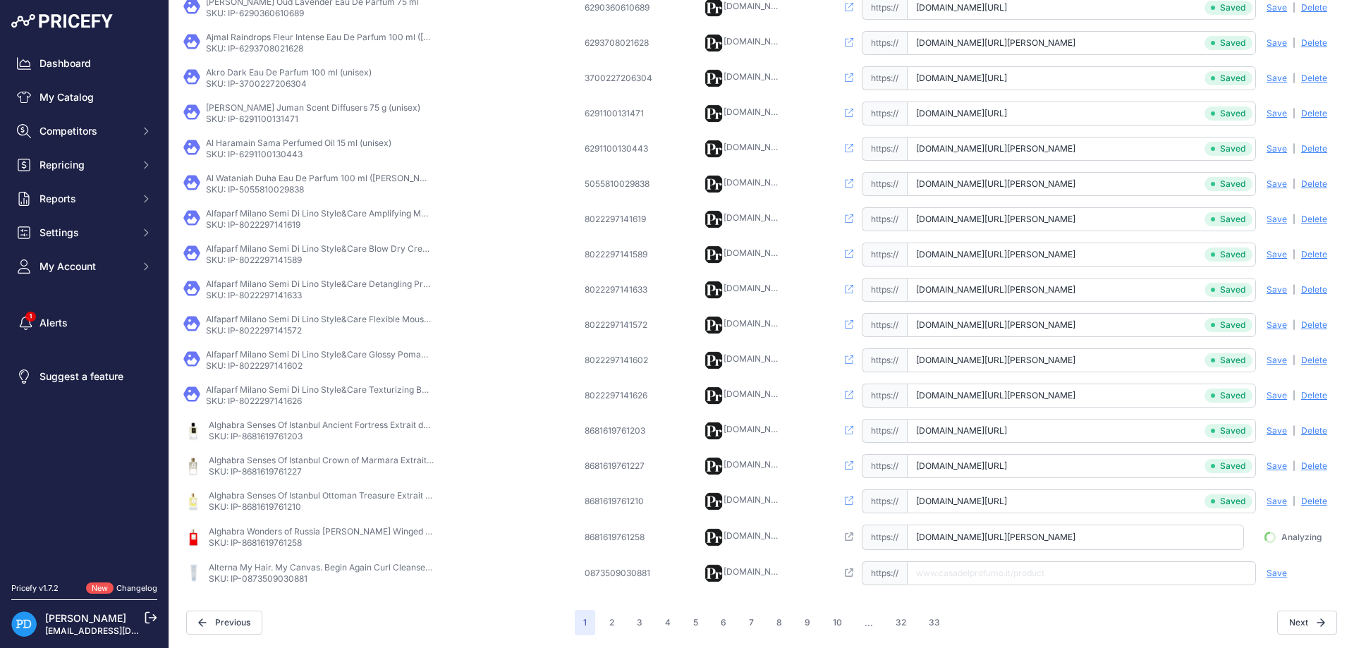
scroll to position [0, 150]
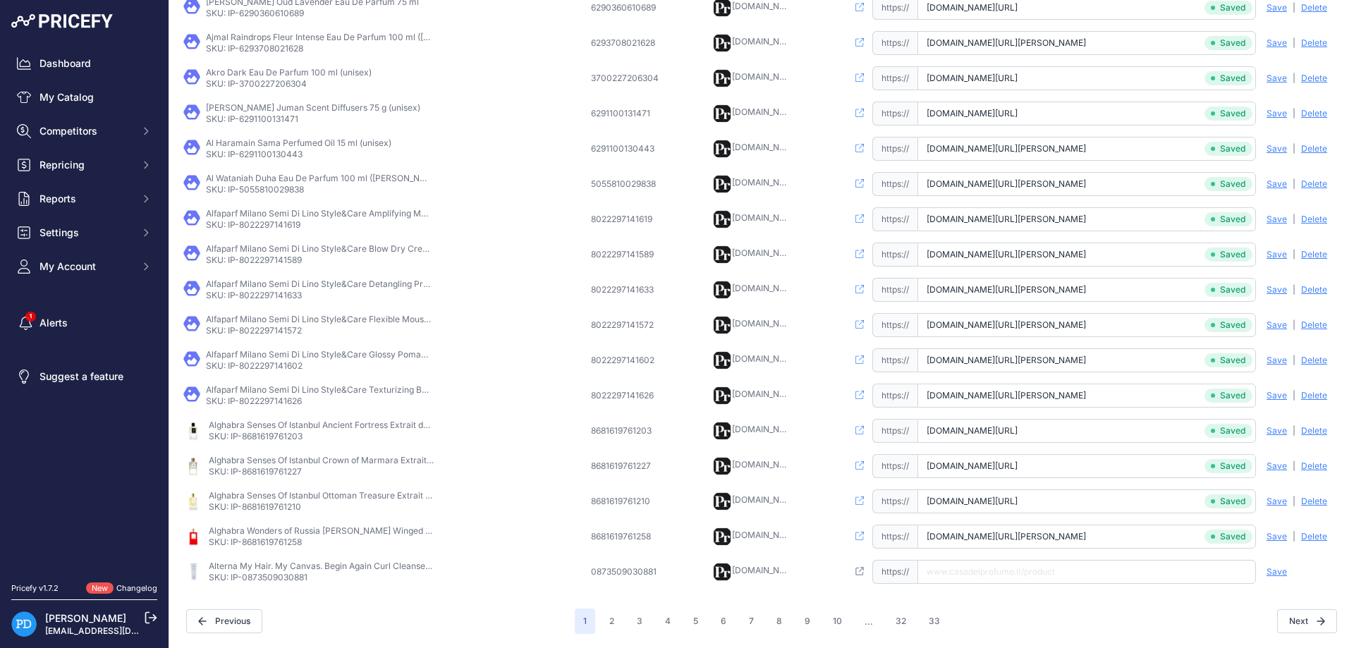
click at [261, 578] on p "SKU: IP-0873509030881" at bounding box center [322, 577] width 226 height 11
click at [616, 621] on button "2" at bounding box center [612, 621] width 22 height 25
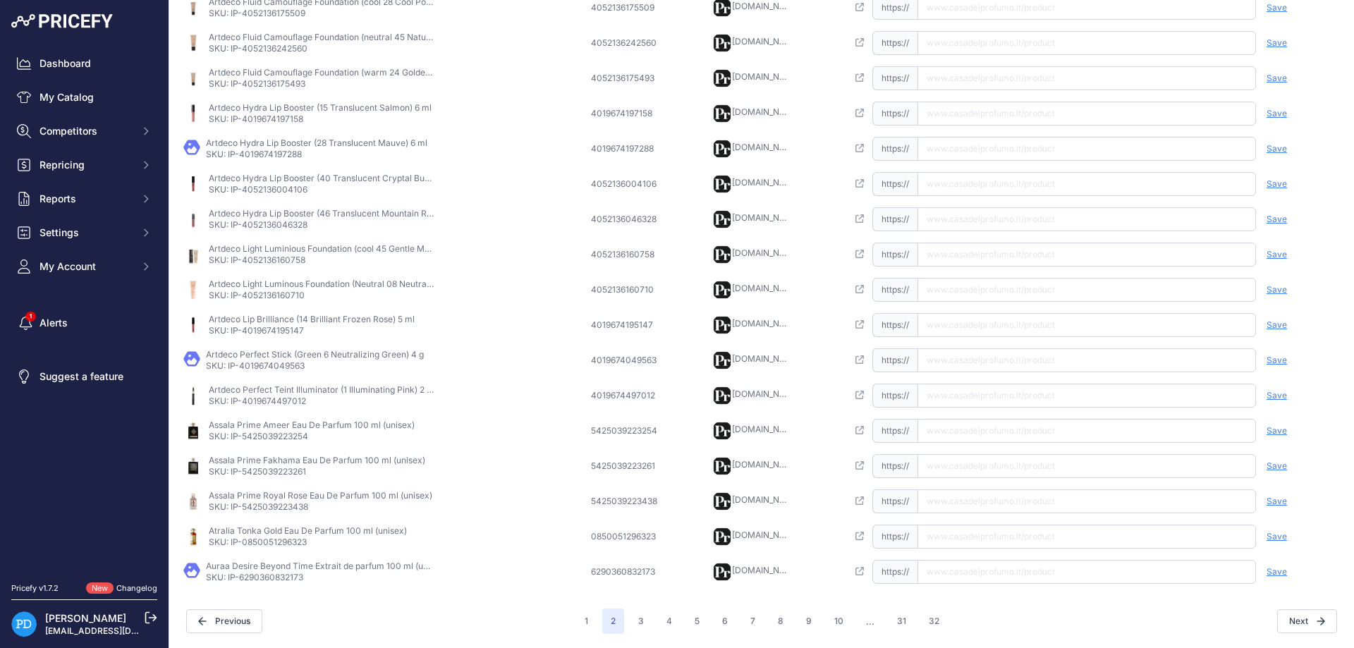
scroll to position [306, 0]
